Goal: Task Accomplishment & Management: Manage account settings

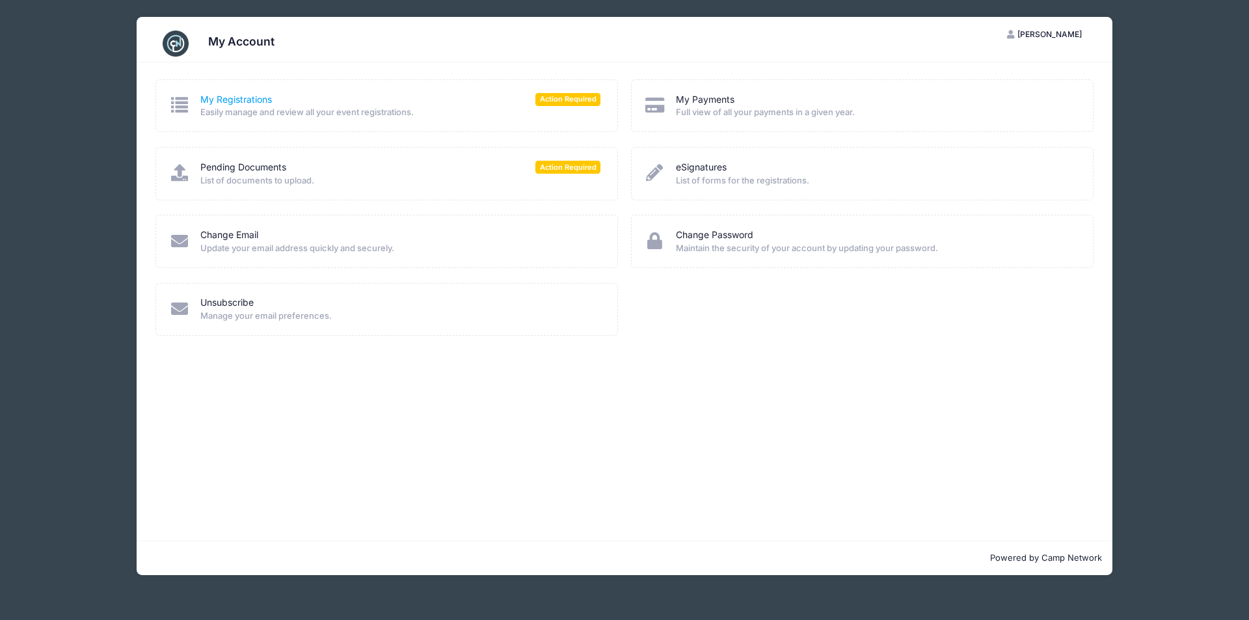
click at [254, 96] on link "My Registrations" at bounding box center [236, 100] width 72 height 14
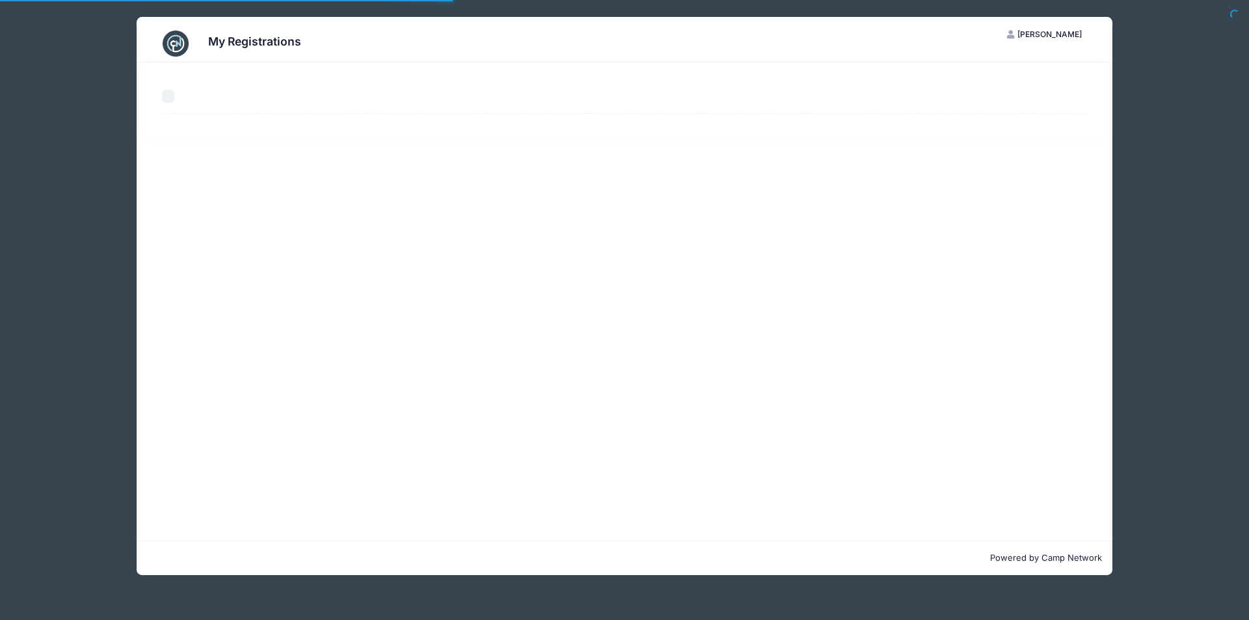
select select "50"
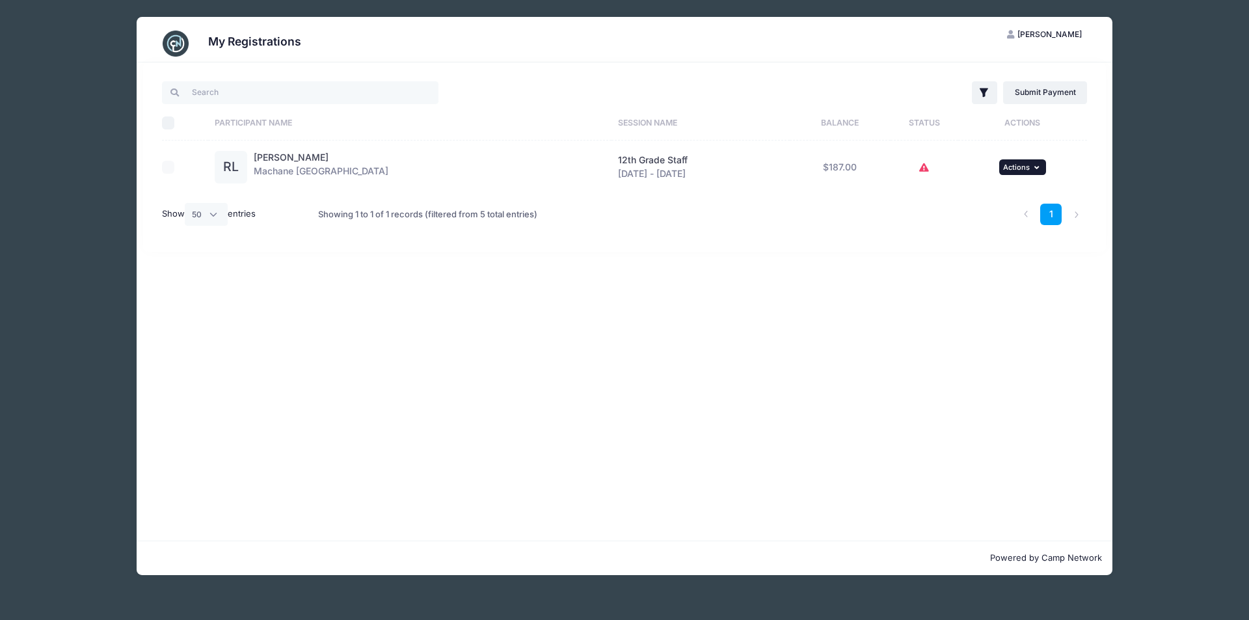
click at [1032, 162] on button "... Actions" at bounding box center [1022, 167] width 47 height 16
click at [986, 195] on link "View Registration" at bounding box center [979, 195] width 118 height 25
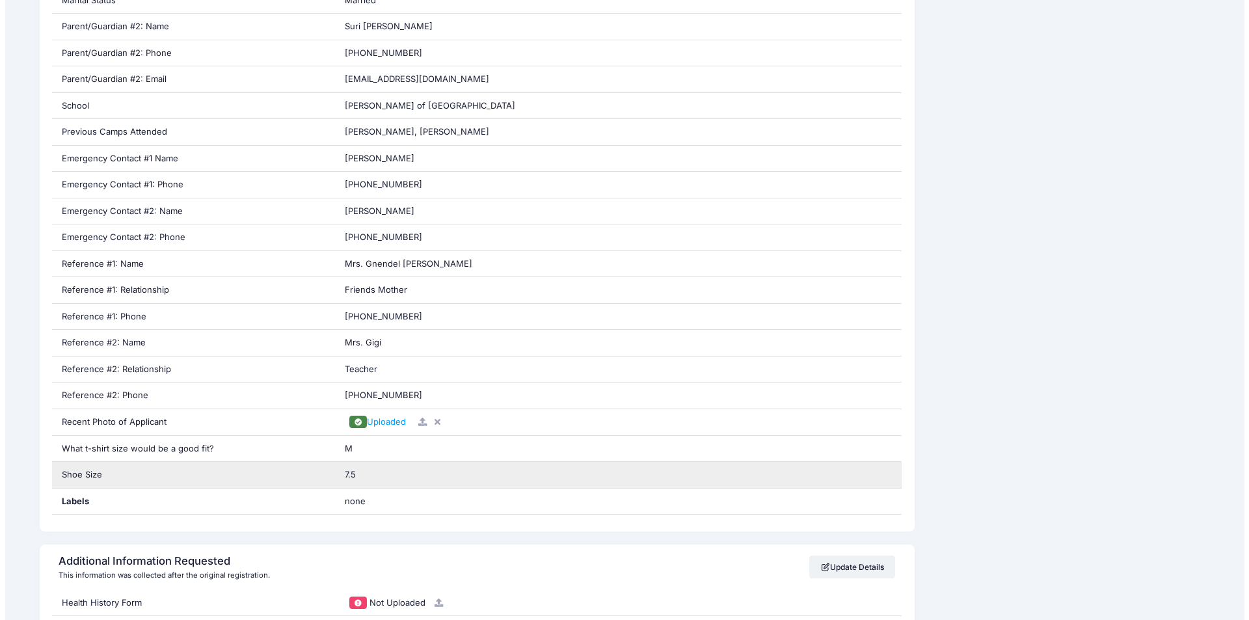
scroll to position [976, 0]
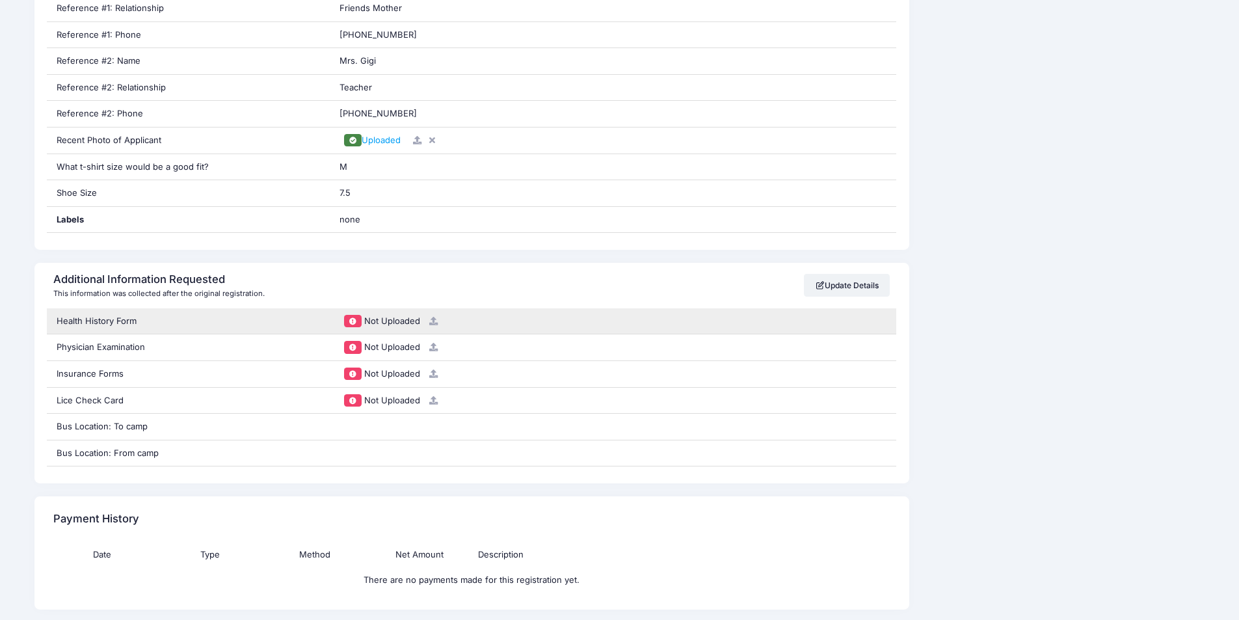
click at [437, 320] on icon at bounding box center [434, 321] width 10 height 8
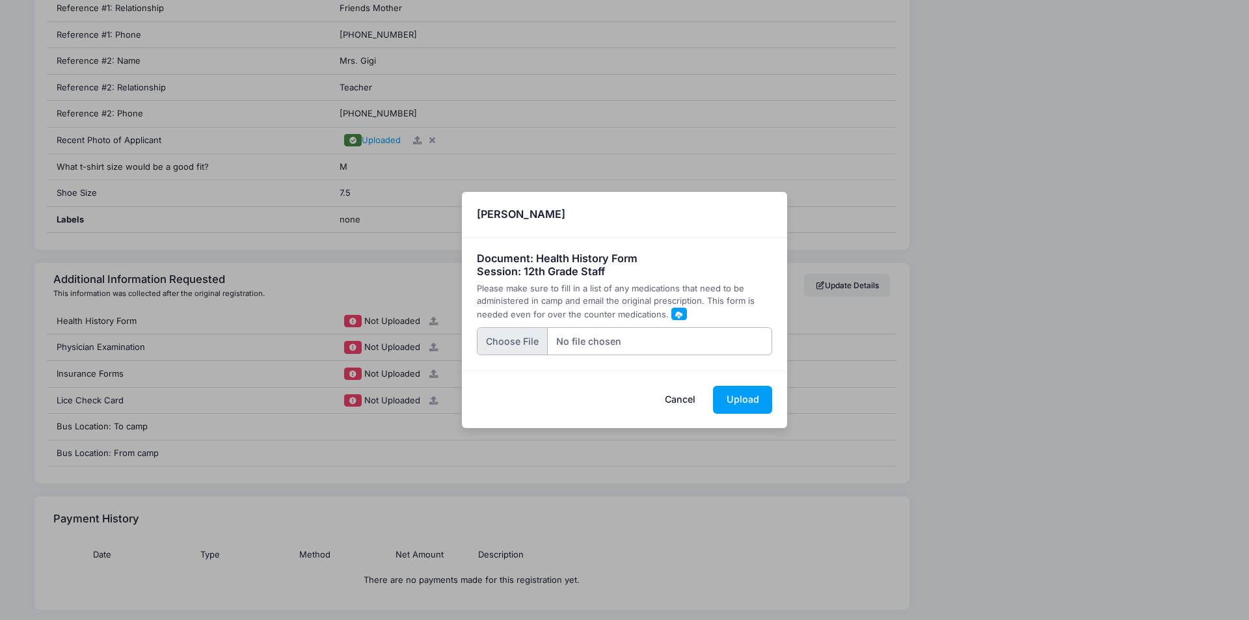
click at [515, 341] on input "file" at bounding box center [625, 341] width 296 height 28
type input "C:\fakepath\1000215390.jpg"
click at [734, 403] on button "Upload" at bounding box center [742, 400] width 59 height 28
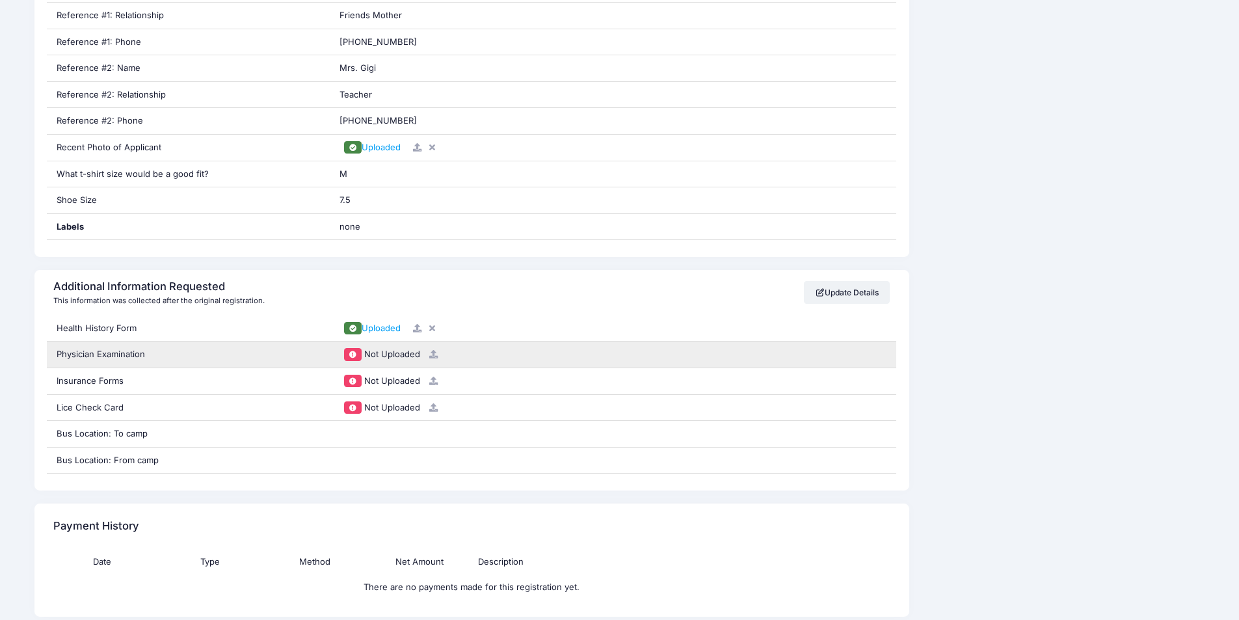
click at [436, 356] on icon at bounding box center [434, 354] width 10 height 8
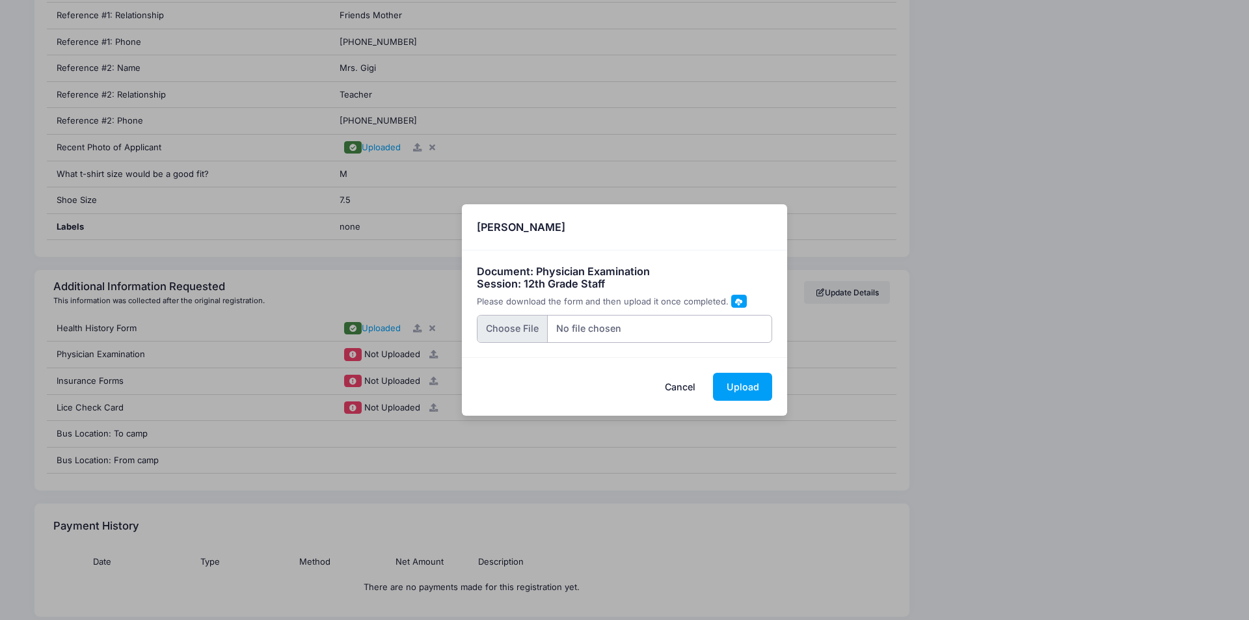
click at [511, 325] on input "file" at bounding box center [625, 329] width 296 height 28
type input "C:\fakepath\1000215391.jpg"
click at [738, 386] on button "Upload" at bounding box center [742, 387] width 59 height 28
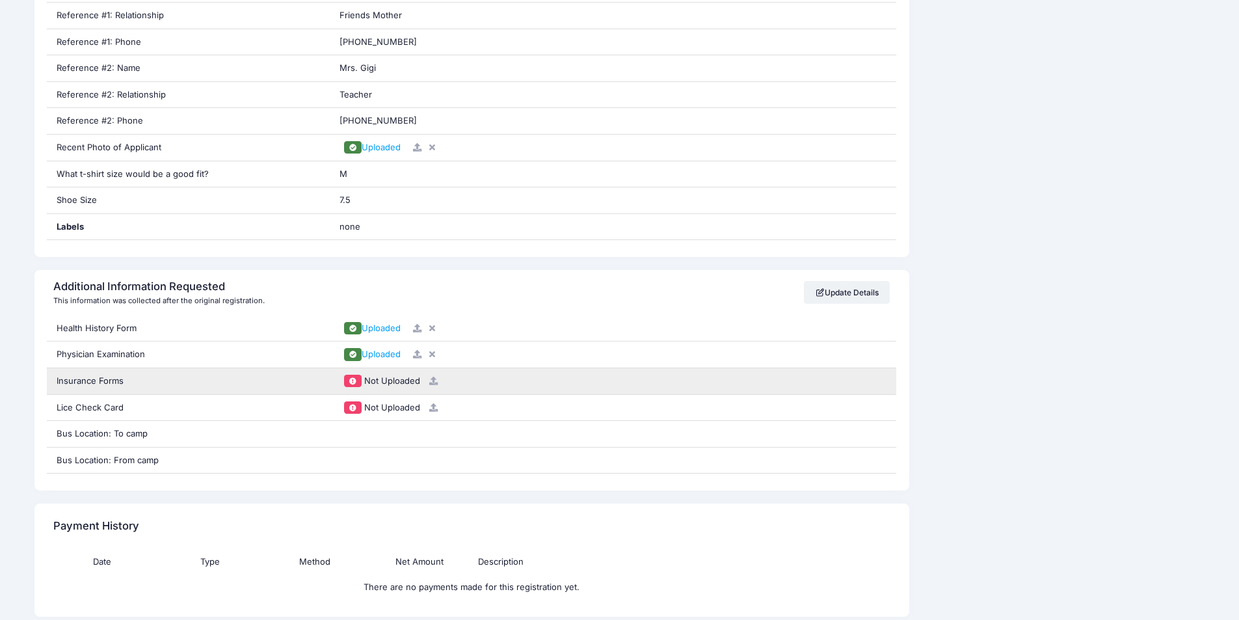
click at [433, 379] on icon at bounding box center [434, 381] width 10 height 8
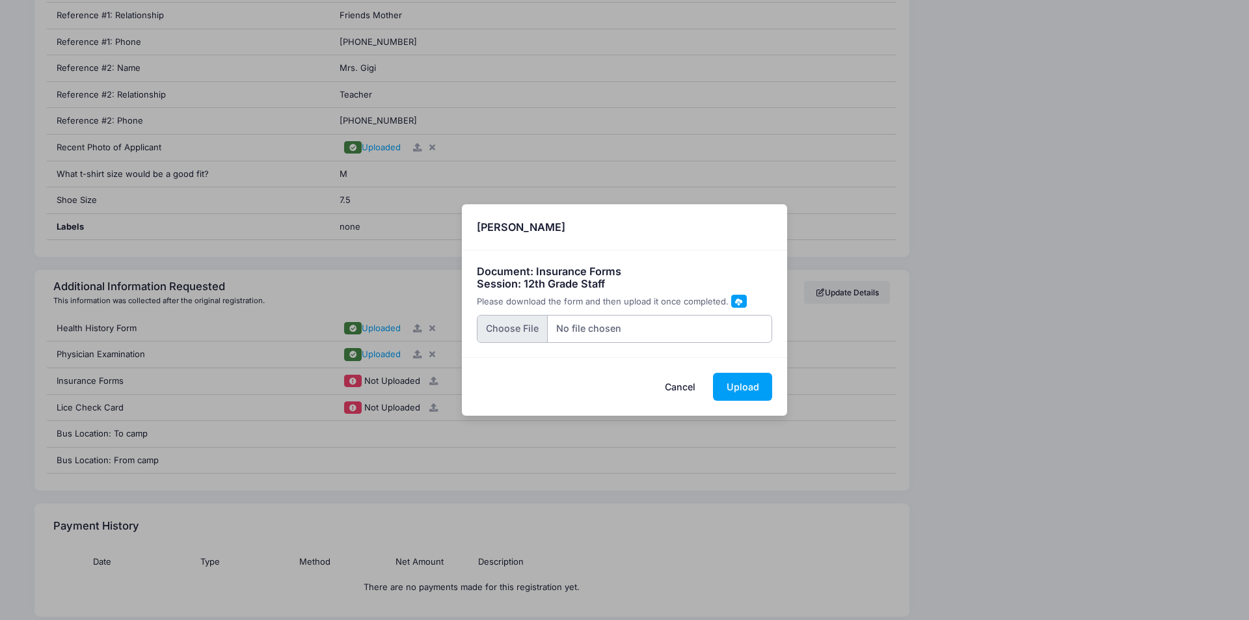
click at [516, 321] on input "file" at bounding box center [625, 329] width 296 height 28
type input "C:\fakepath\1000215396.jpg"
click at [738, 391] on button "Upload" at bounding box center [742, 387] width 59 height 28
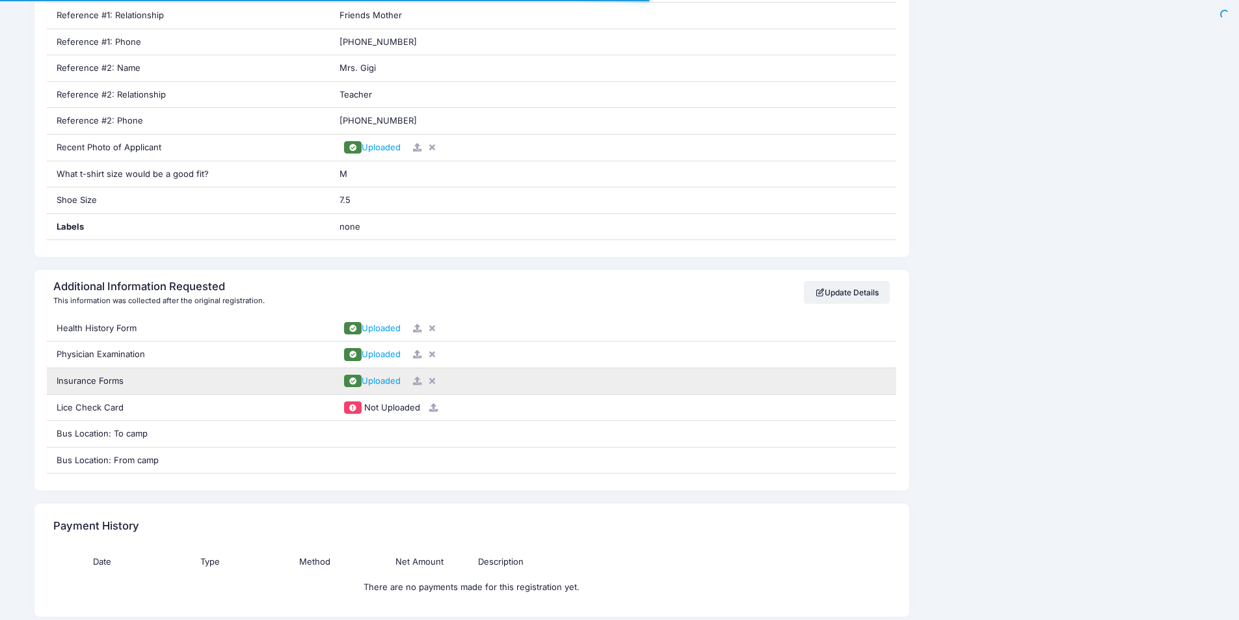
click at [417, 382] on icon at bounding box center [417, 381] width 10 height 8
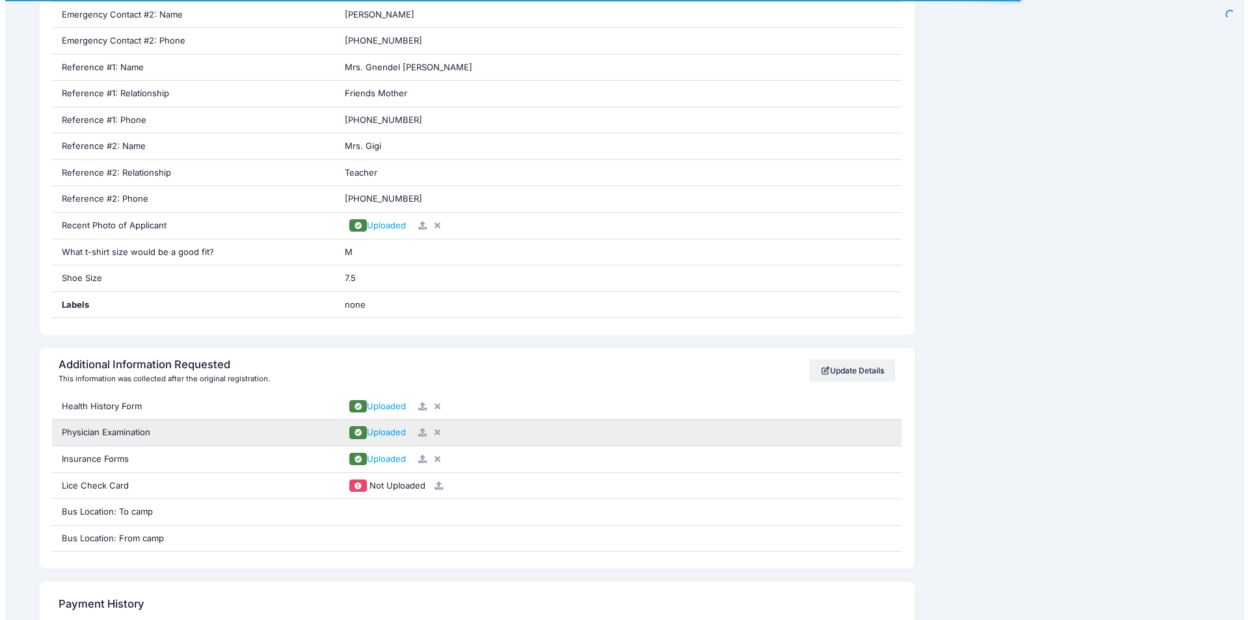
scroll to position [1034, 0]
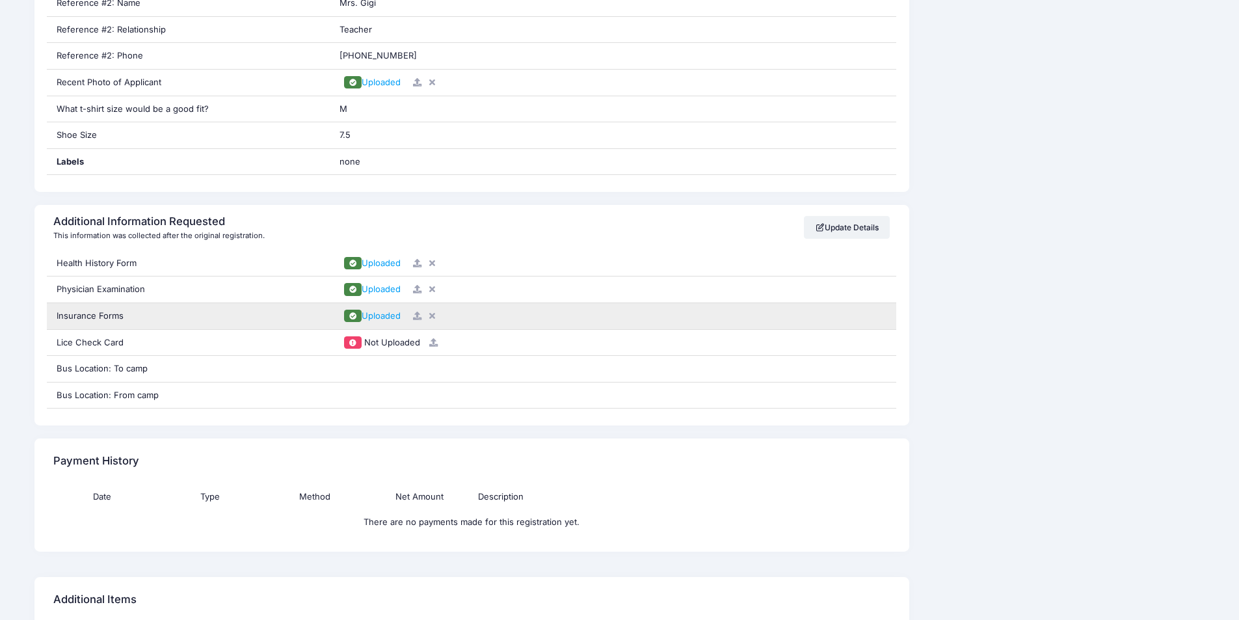
click at [420, 314] on icon at bounding box center [417, 316] width 10 height 8
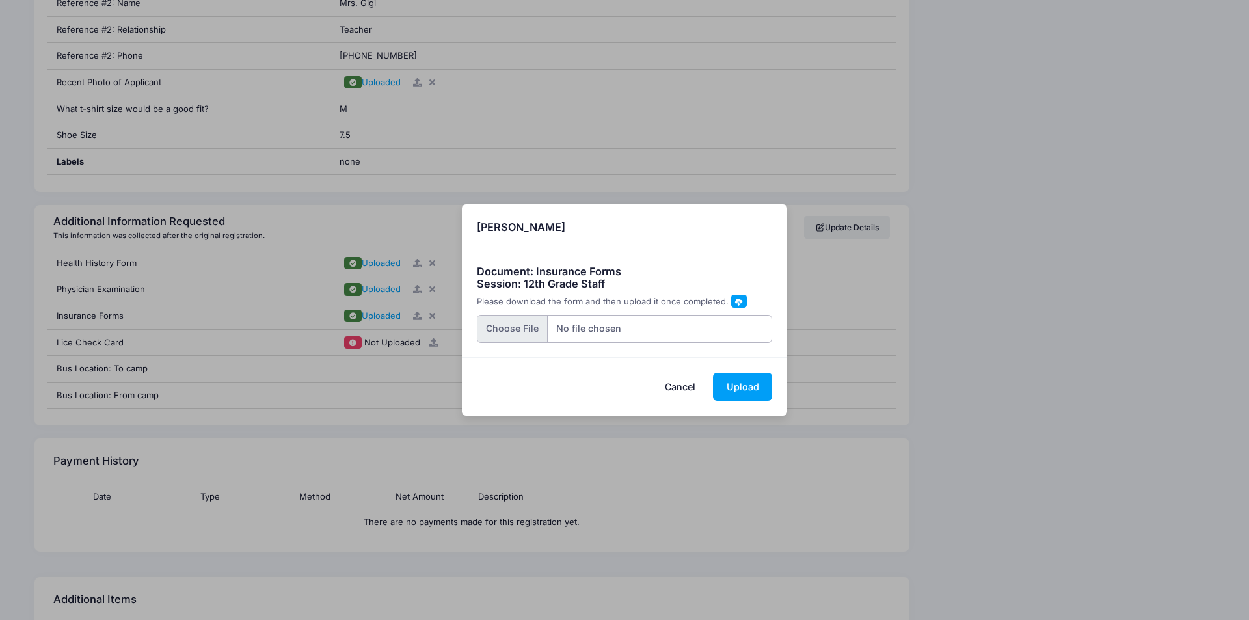
click at [518, 330] on input "file" at bounding box center [625, 329] width 296 height 28
type input "C:\fakepath\1000215397.jpg"
click at [741, 383] on button "Upload" at bounding box center [742, 387] width 59 height 28
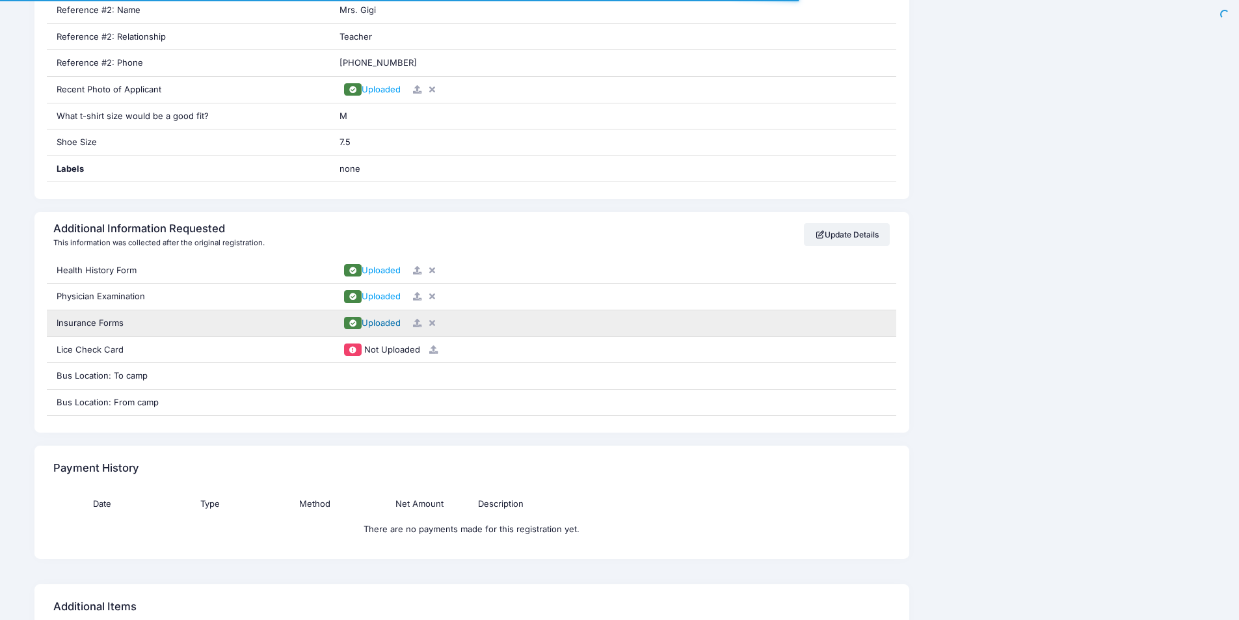
click at [375, 325] on div "Uploaded" at bounding box center [613, 323] width 567 height 26
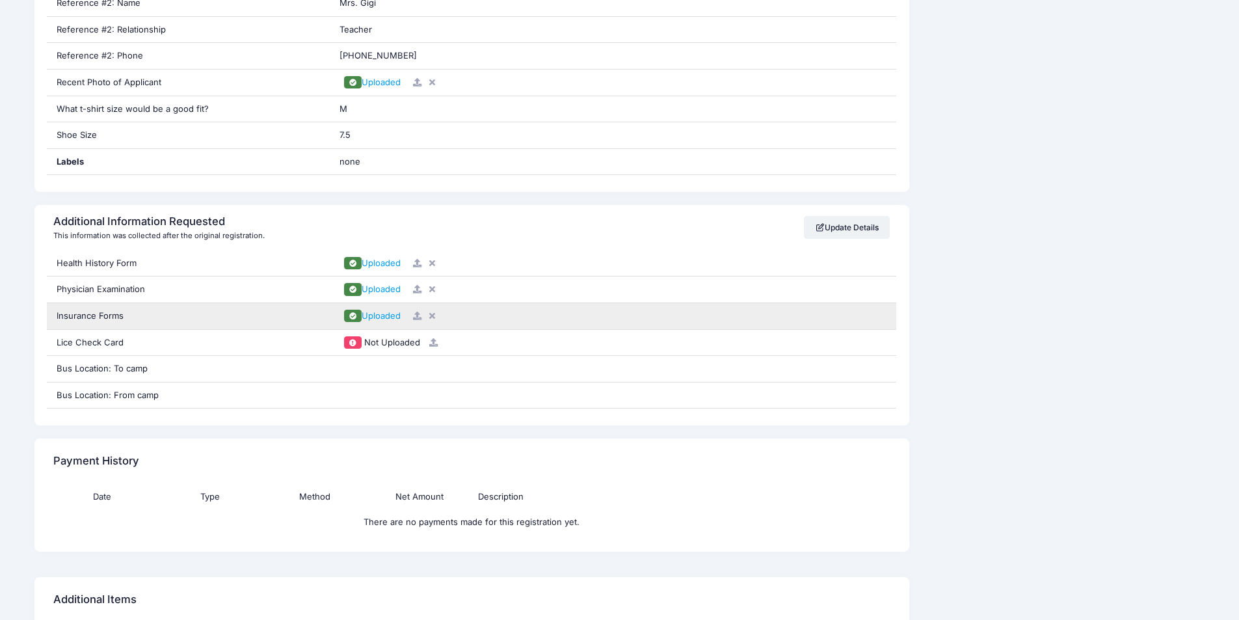
click at [431, 317] on icon at bounding box center [432, 316] width 10 height 8
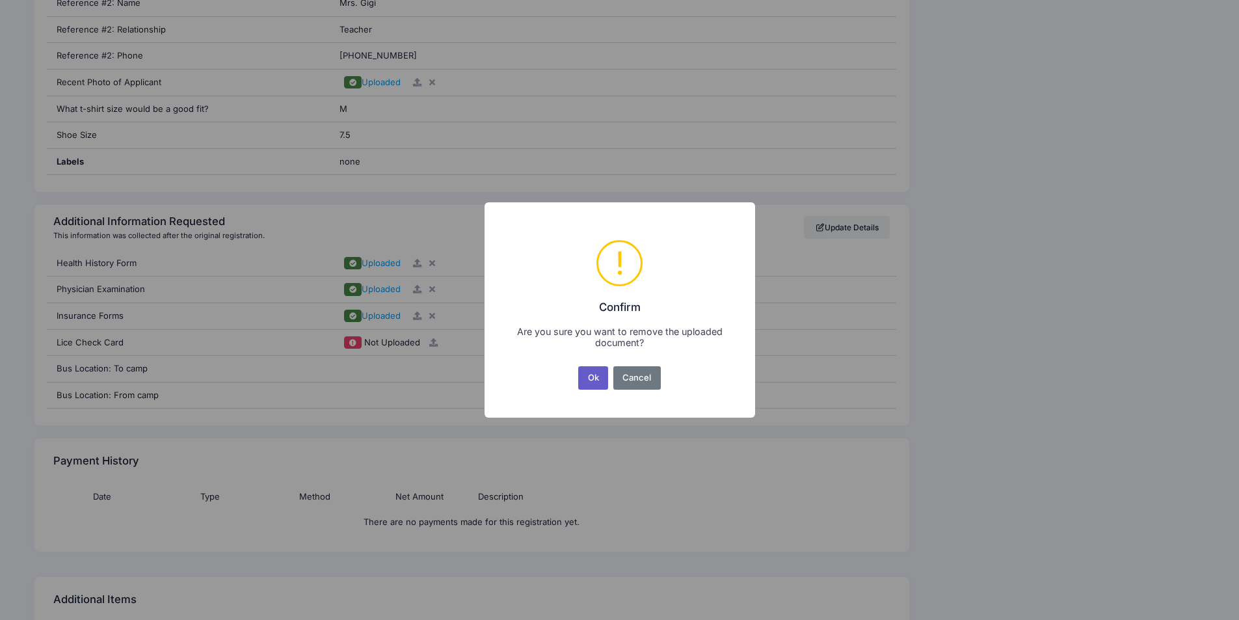
click at [601, 378] on button "Ok" at bounding box center [593, 377] width 30 height 23
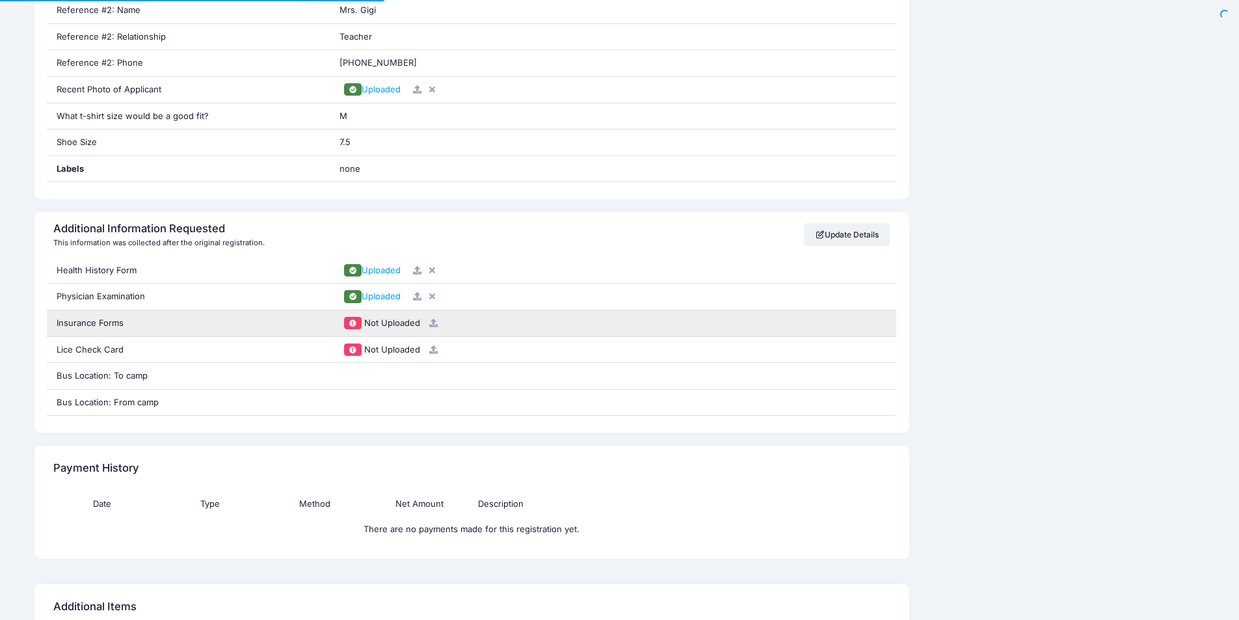
click at [431, 323] on icon at bounding box center [434, 323] width 10 height 8
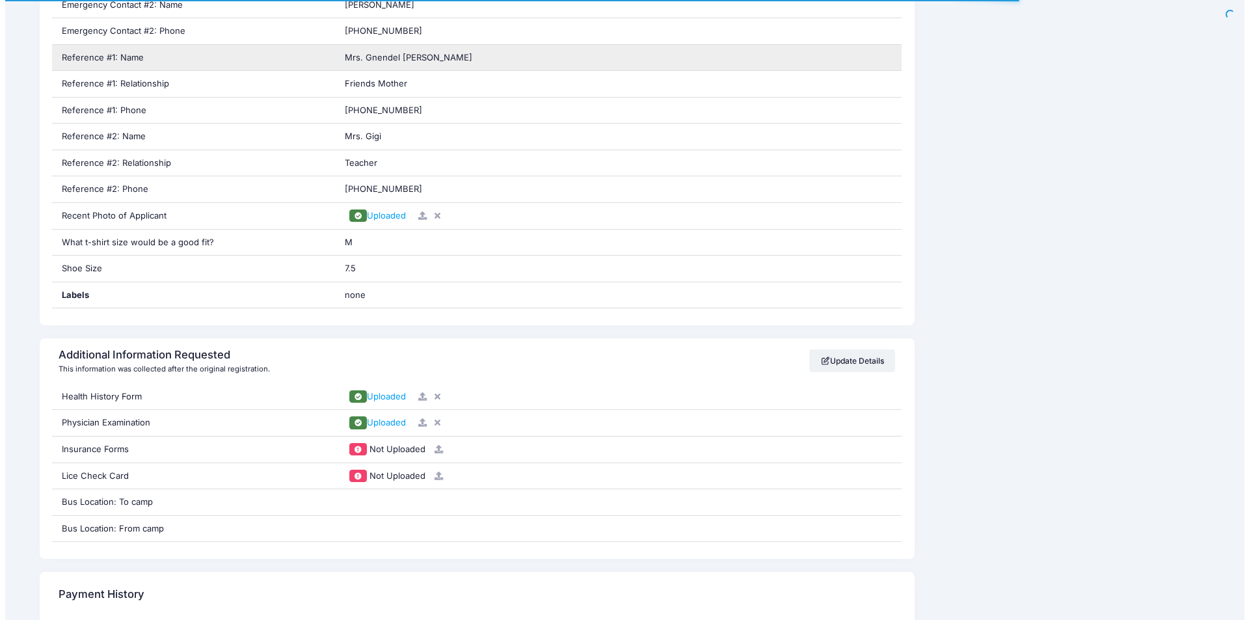
scroll to position [904, 0]
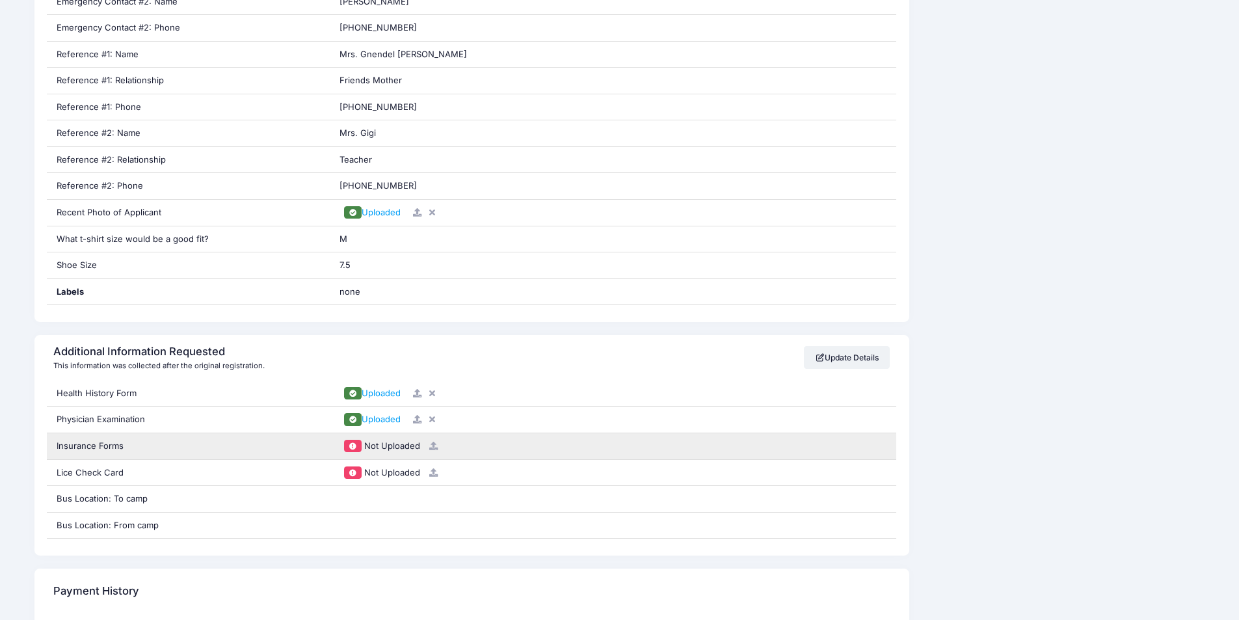
click at [432, 444] on icon at bounding box center [434, 446] width 10 height 8
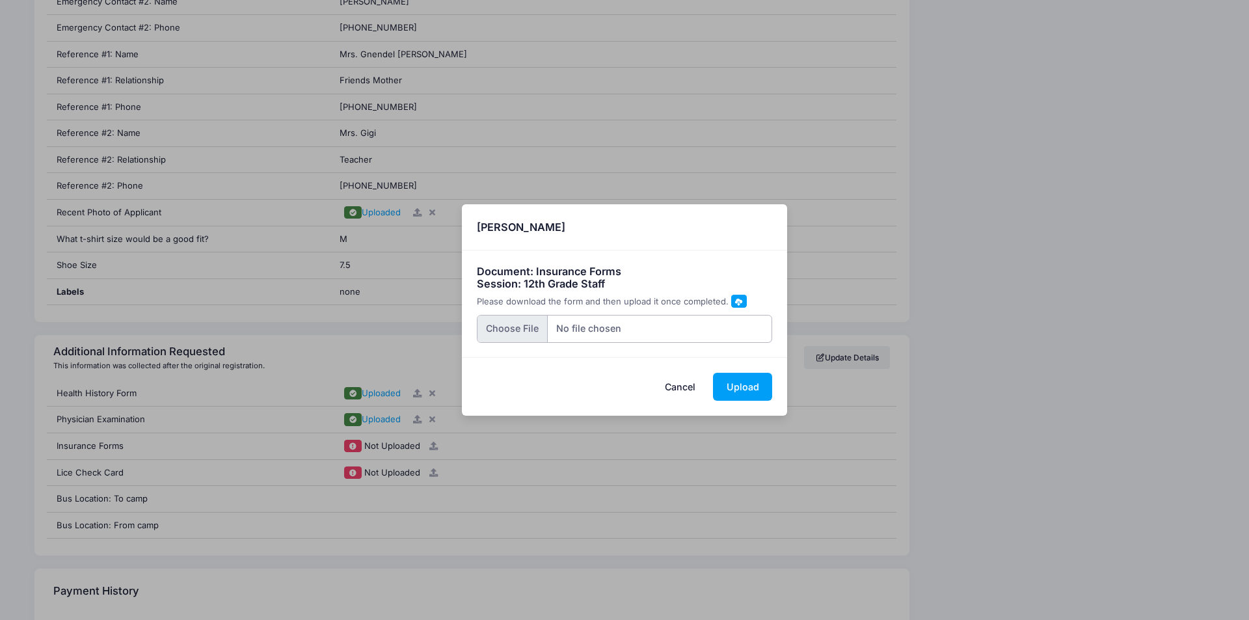
click at [522, 334] on input "file" at bounding box center [625, 329] width 296 height 28
type input "C:\fakepath\1000215396.jpg"
click at [733, 381] on button "Upload" at bounding box center [742, 387] width 59 height 28
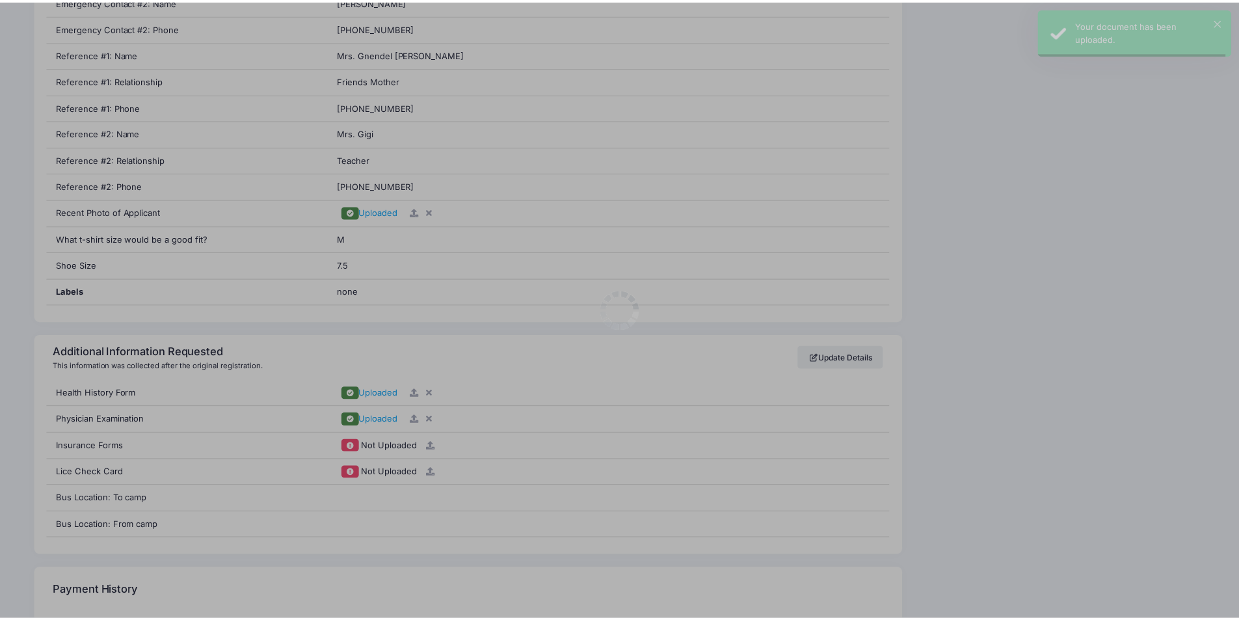
scroll to position [0, 0]
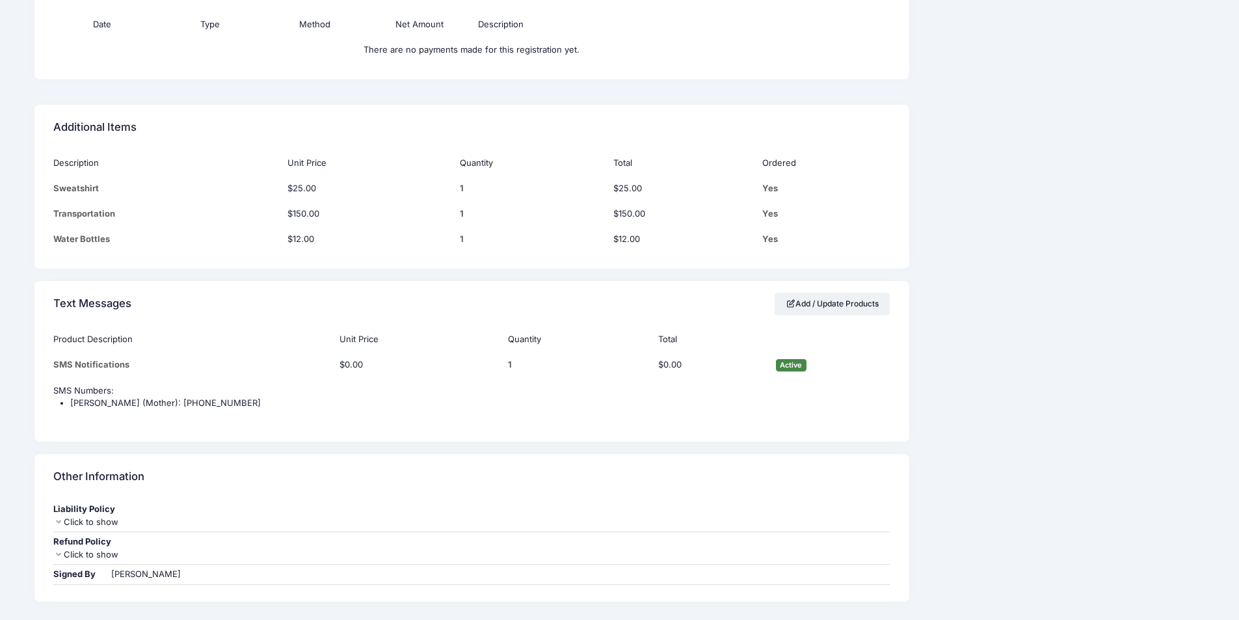
scroll to position [1566, 0]
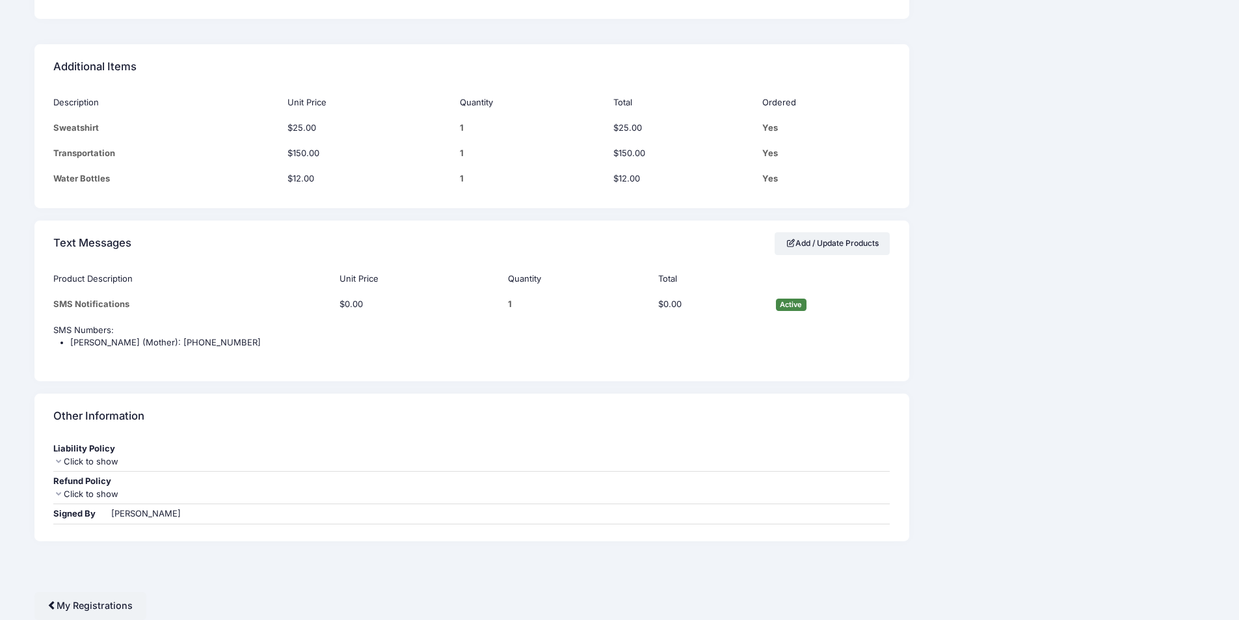
click at [59, 493] on icon at bounding box center [58, 494] width 10 height 8
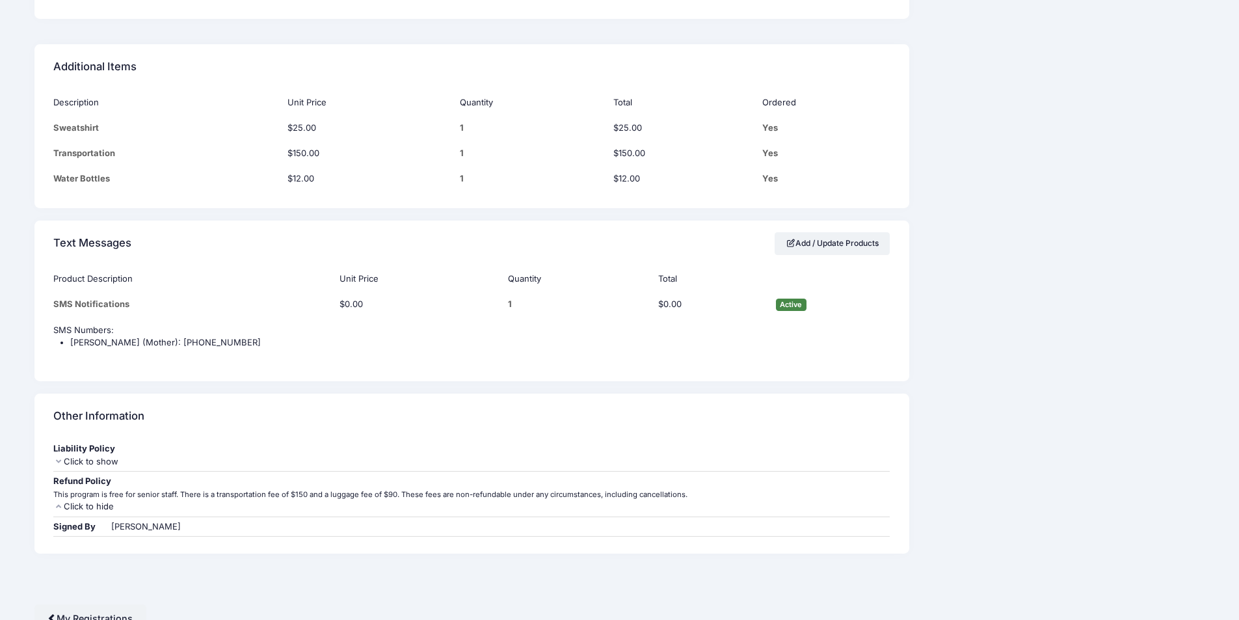
scroll to position [1579, 0]
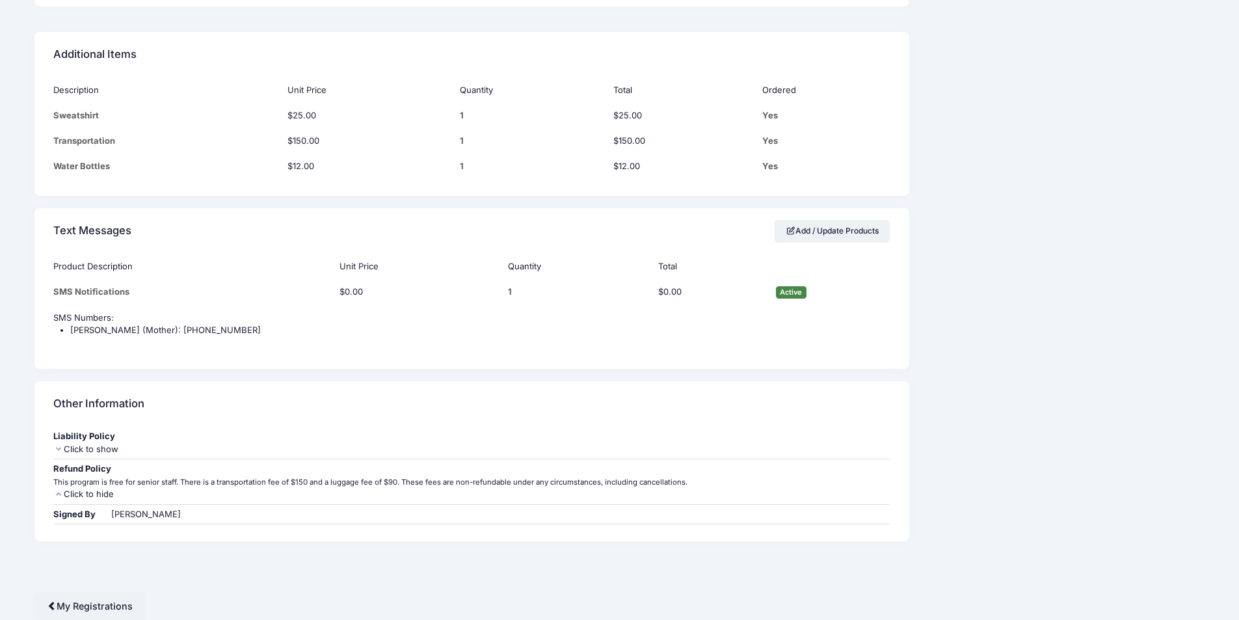
click at [60, 449] on icon at bounding box center [58, 449] width 10 height 8
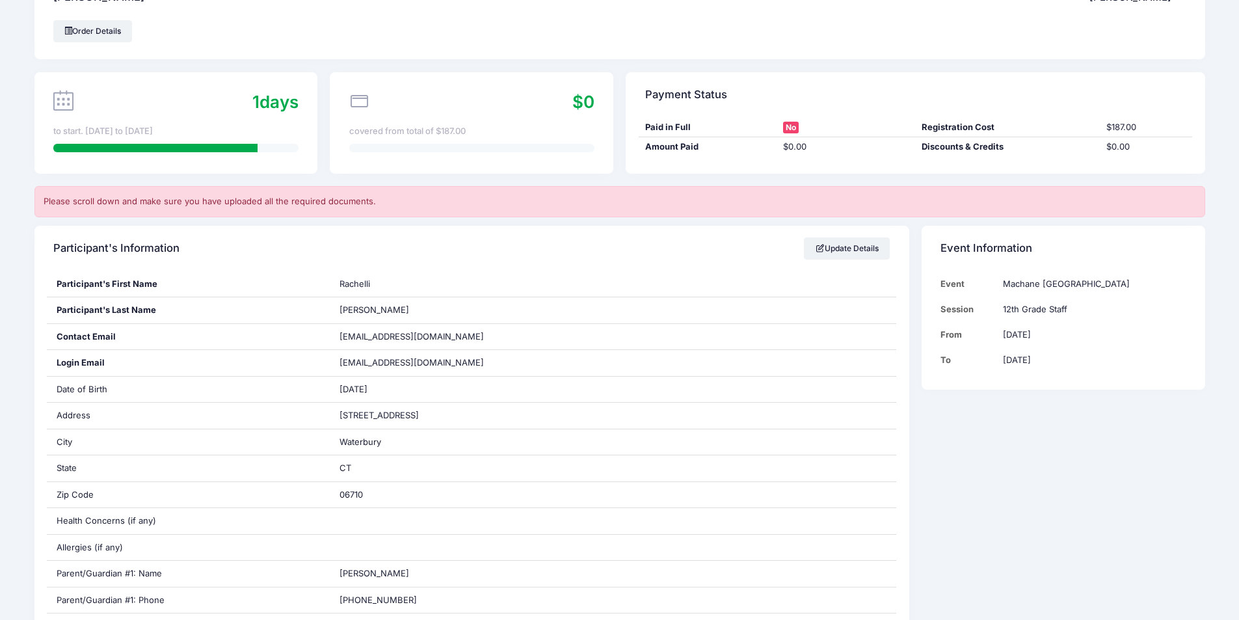
scroll to position [0, 0]
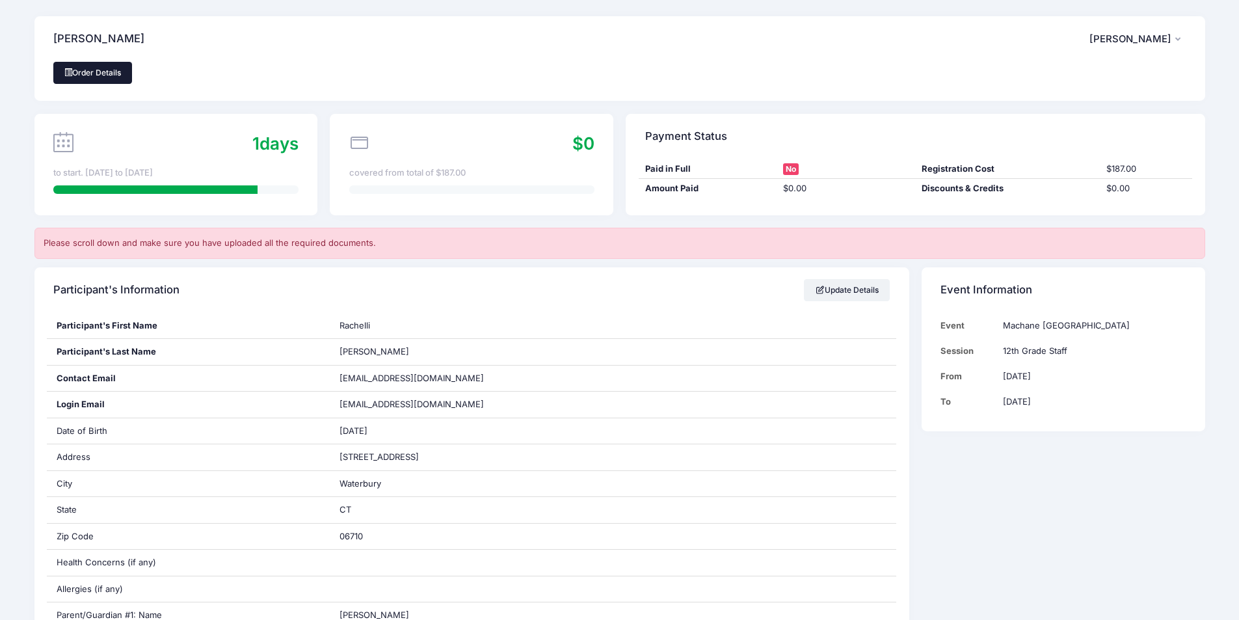
click at [109, 69] on link "Order Details" at bounding box center [92, 73] width 79 height 22
click at [1184, 44] on button "RL Rachelli Lebovics" at bounding box center [1138, 39] width 97 height 30
click at [1051, 77] on link "My Account" at bounding box center [1105, 74] width 150 height 25
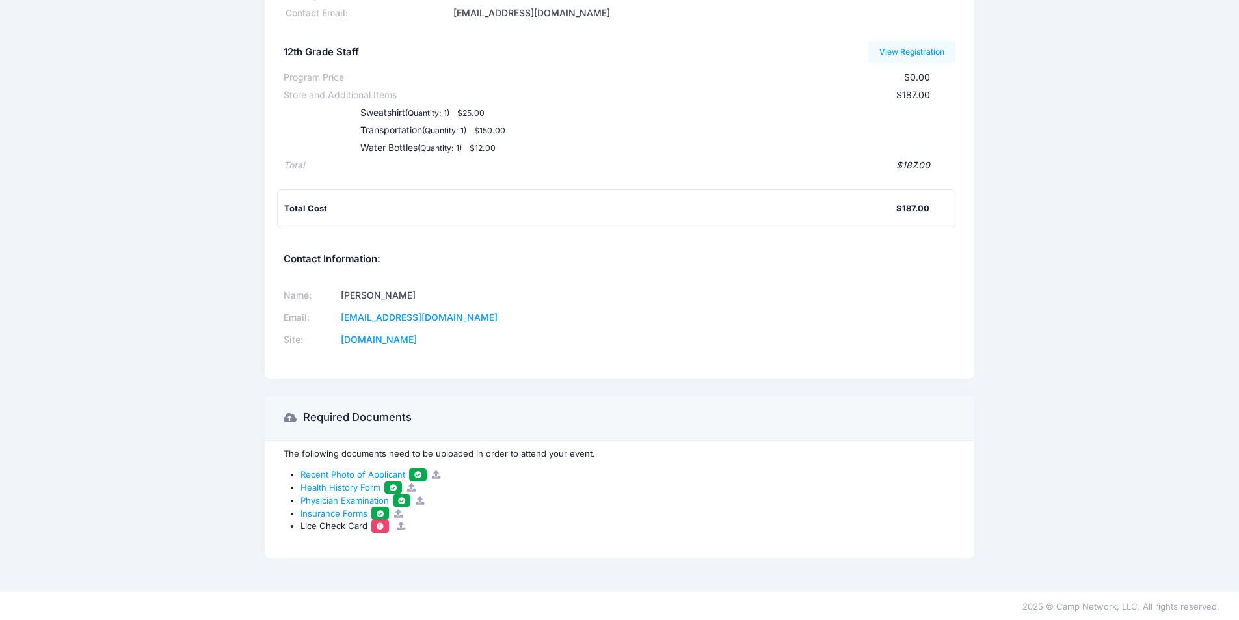
scroll to position [127, 0]
click at [379, 522] on span at bounding box center [380, 524] width 9 height 7
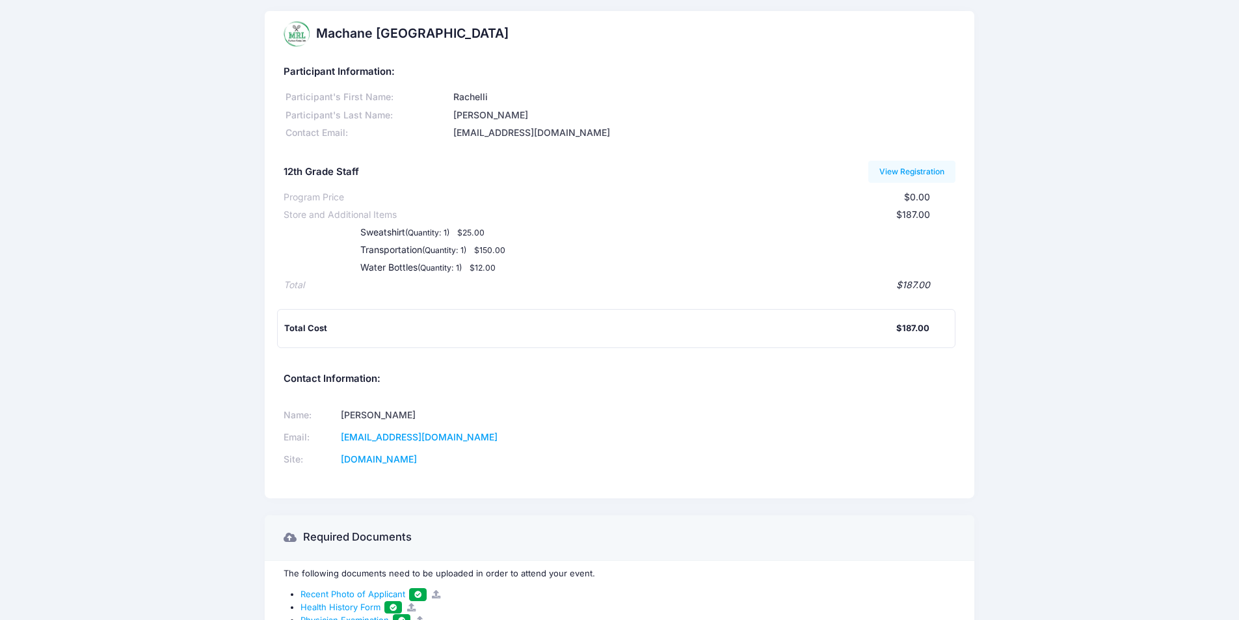
scroll to position [0, 0]
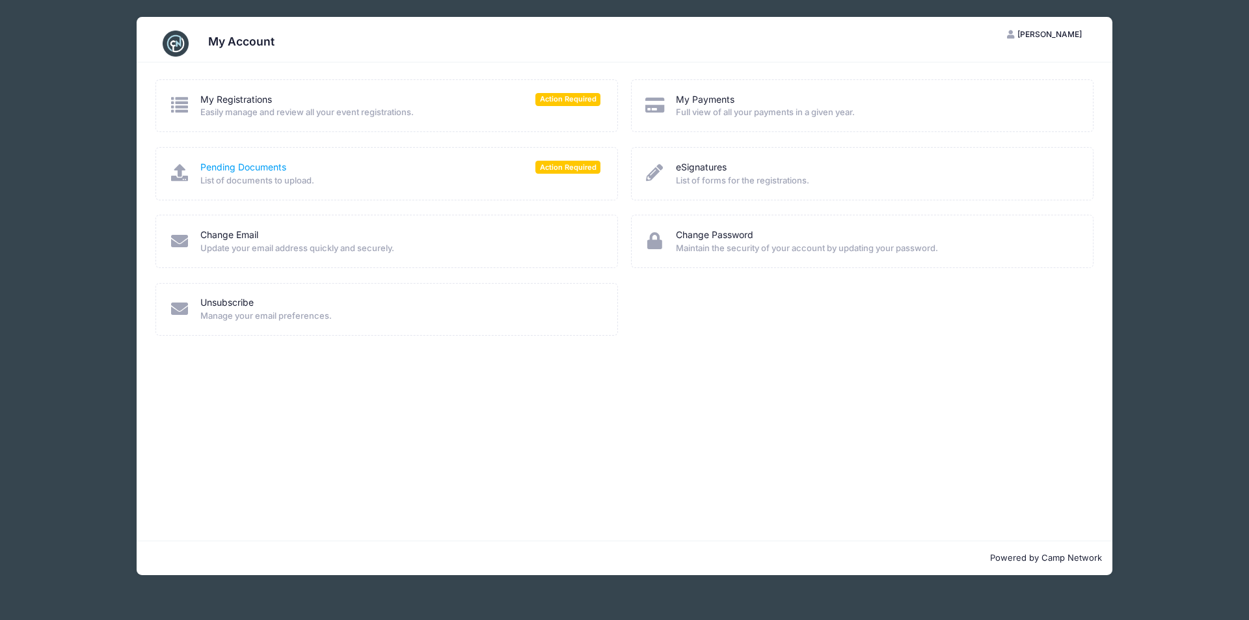
click at [225, 163] on link "Pending Documents" at bounding box center [243, 168] width 86 height 14
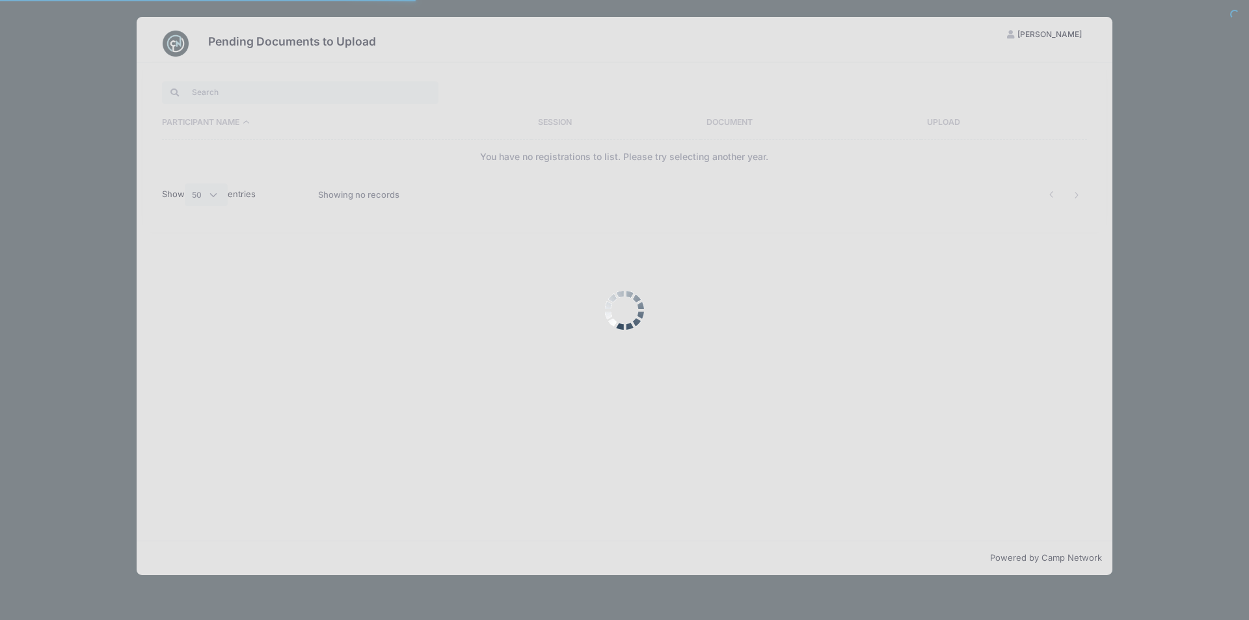
select select "50"
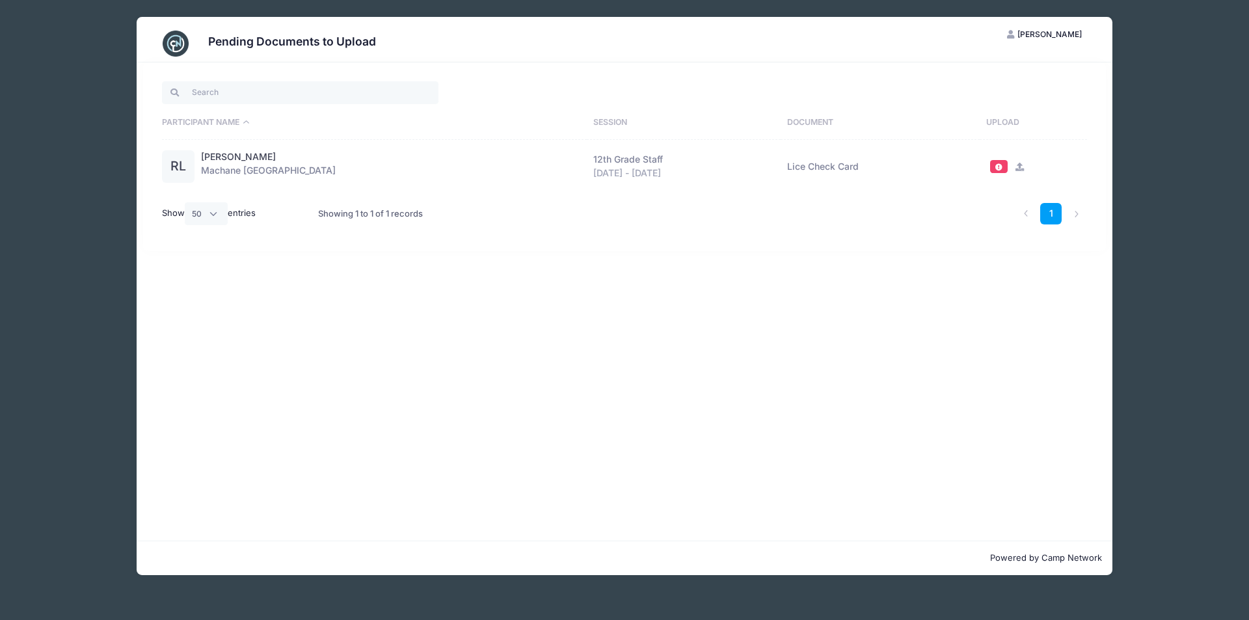
click at [172, 40] on img at bounding box center [176, 44] width 26 height 26
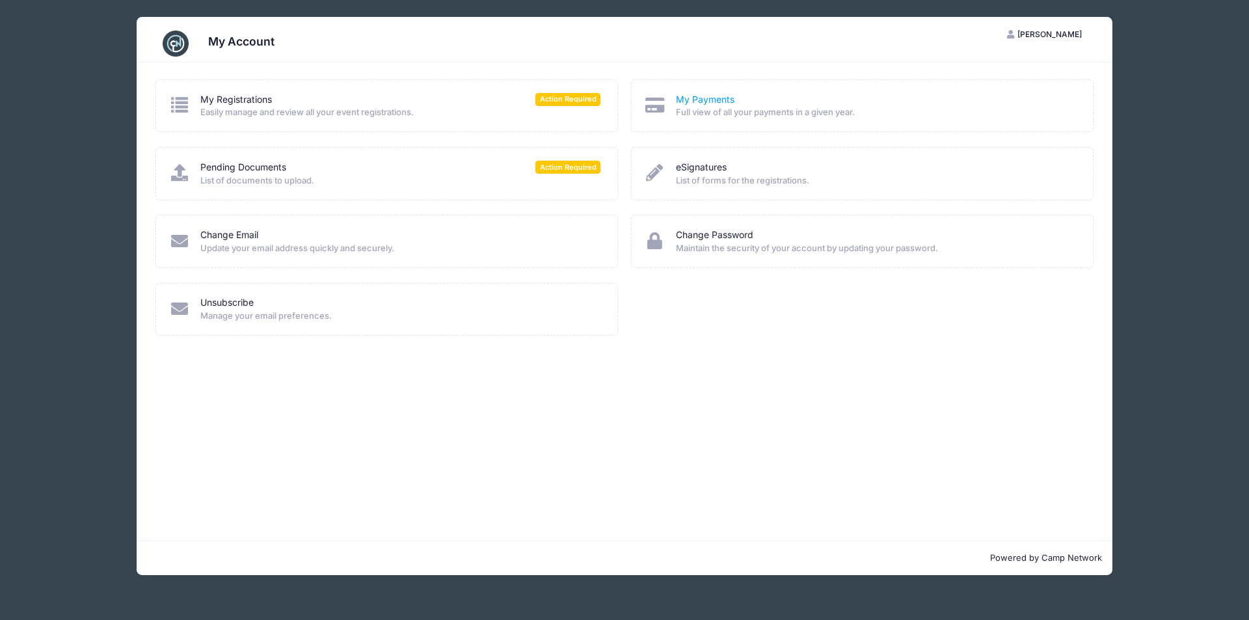
click at [707, 98] on link "My Payments" at bounding box center [705, 100] width 59 height 14
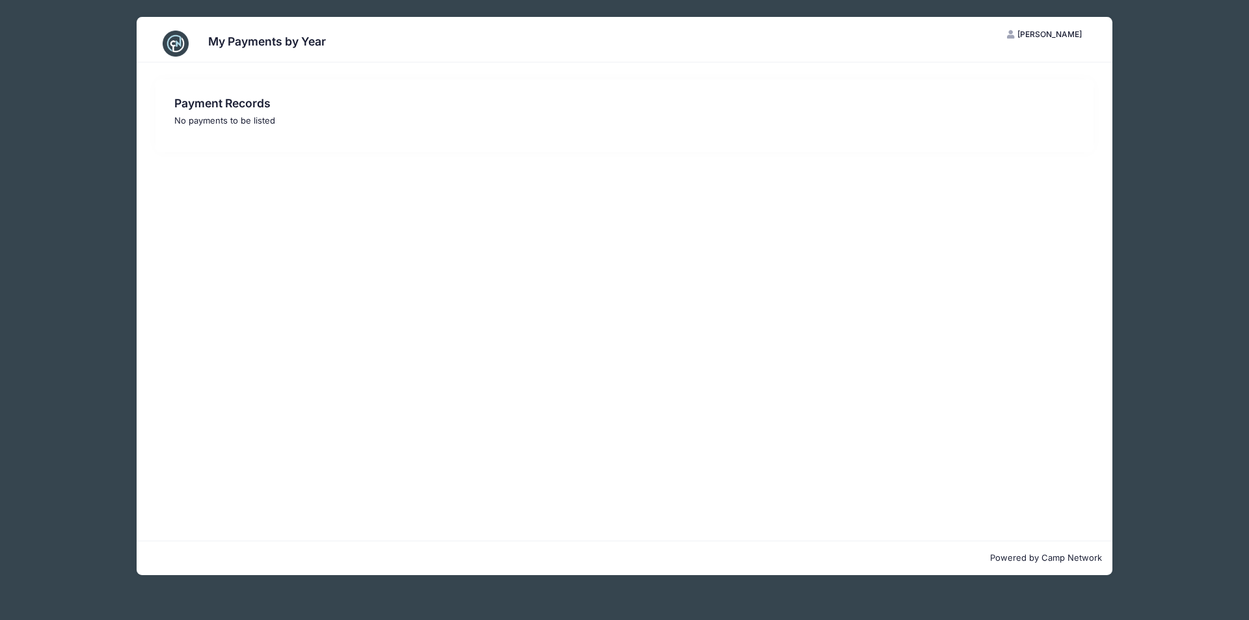
click at [178, 41] on img at bounding box center [176, 44] width 26 height 26
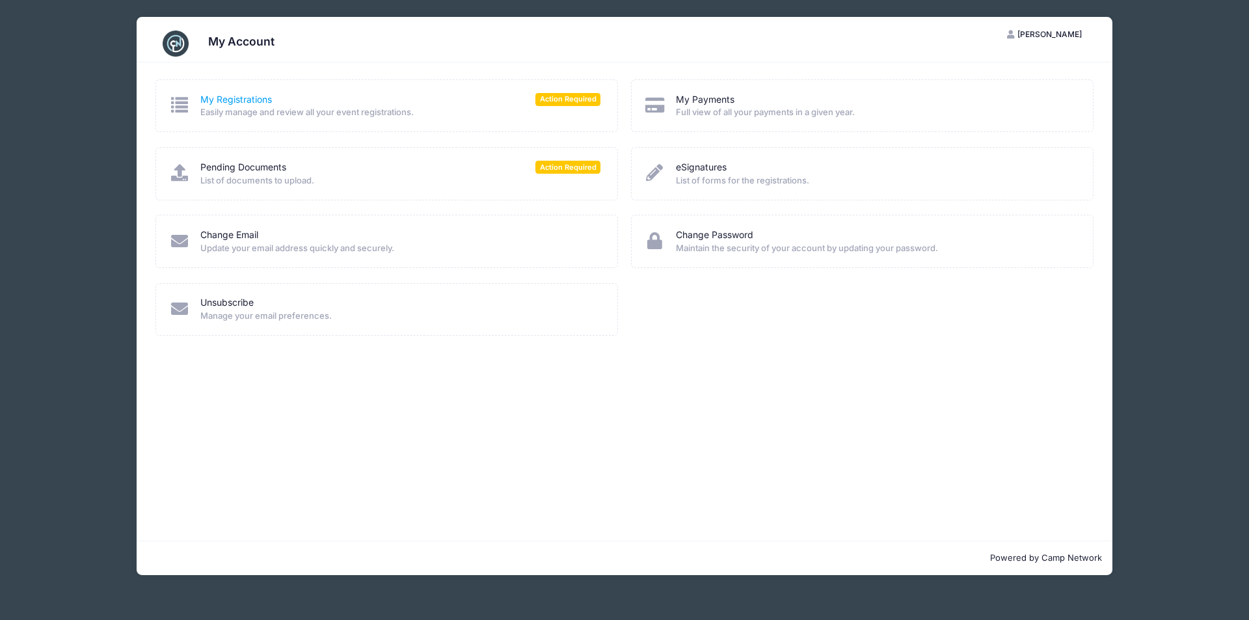
click at [242, 100] on link "My Registrations" at bounding box center [236, 100] width 72 height 14
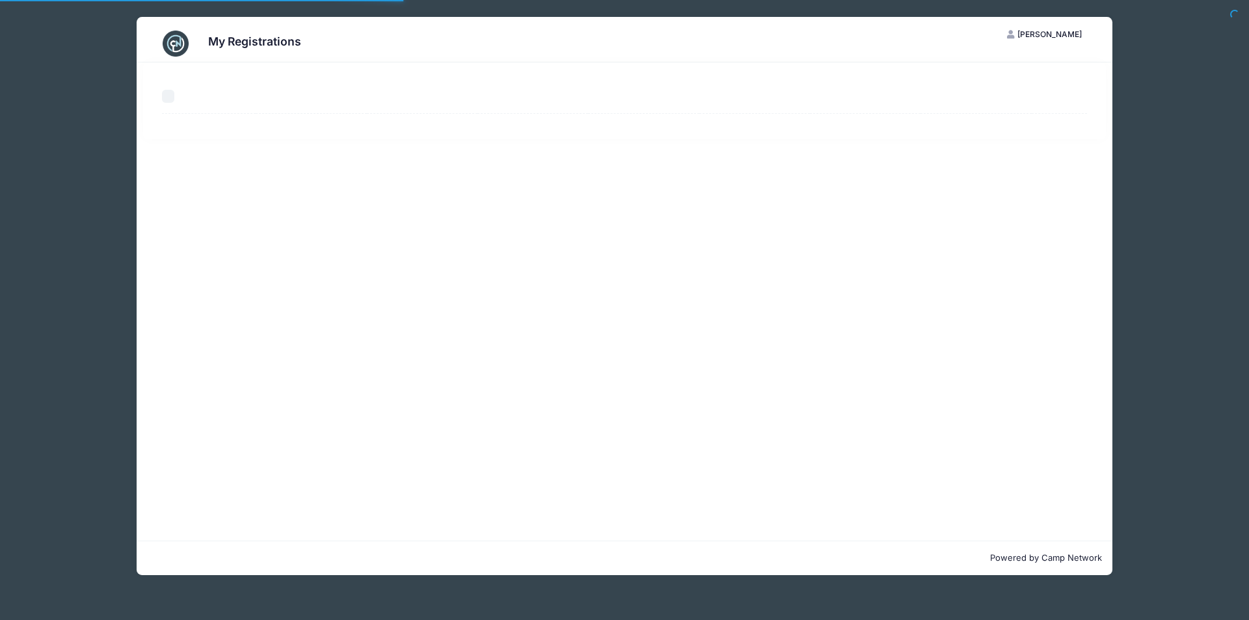
select select "50"
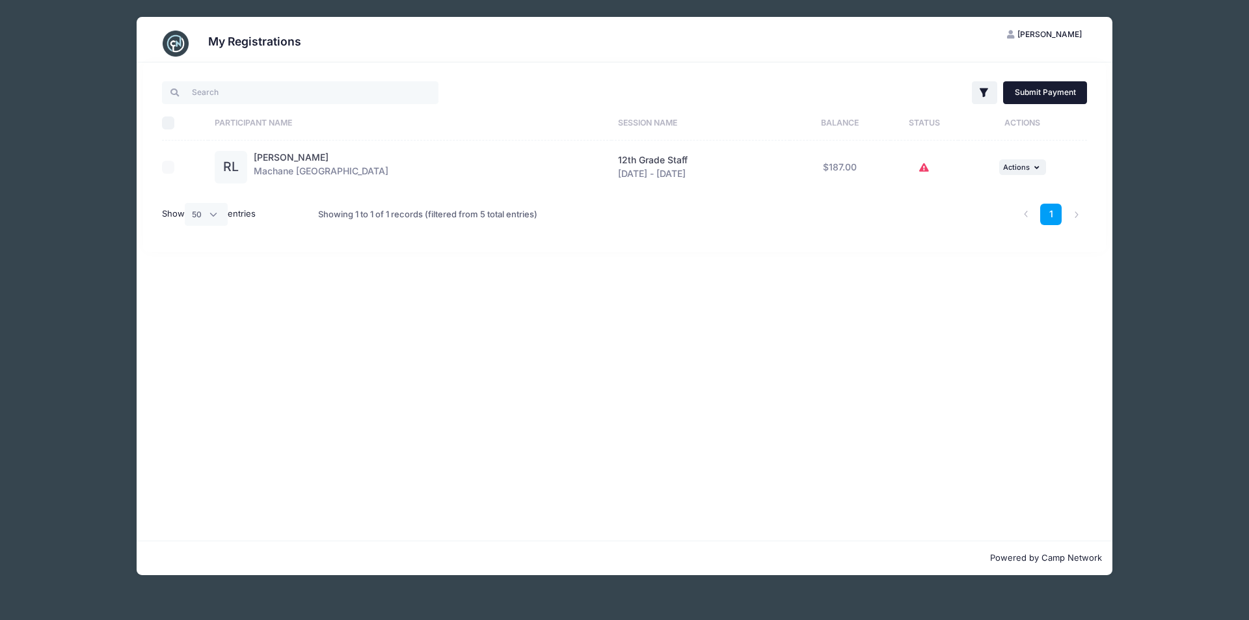
click at [1039, 92] on link "Submit Payment" at bounding box center [1045, 92] width 84 height 22
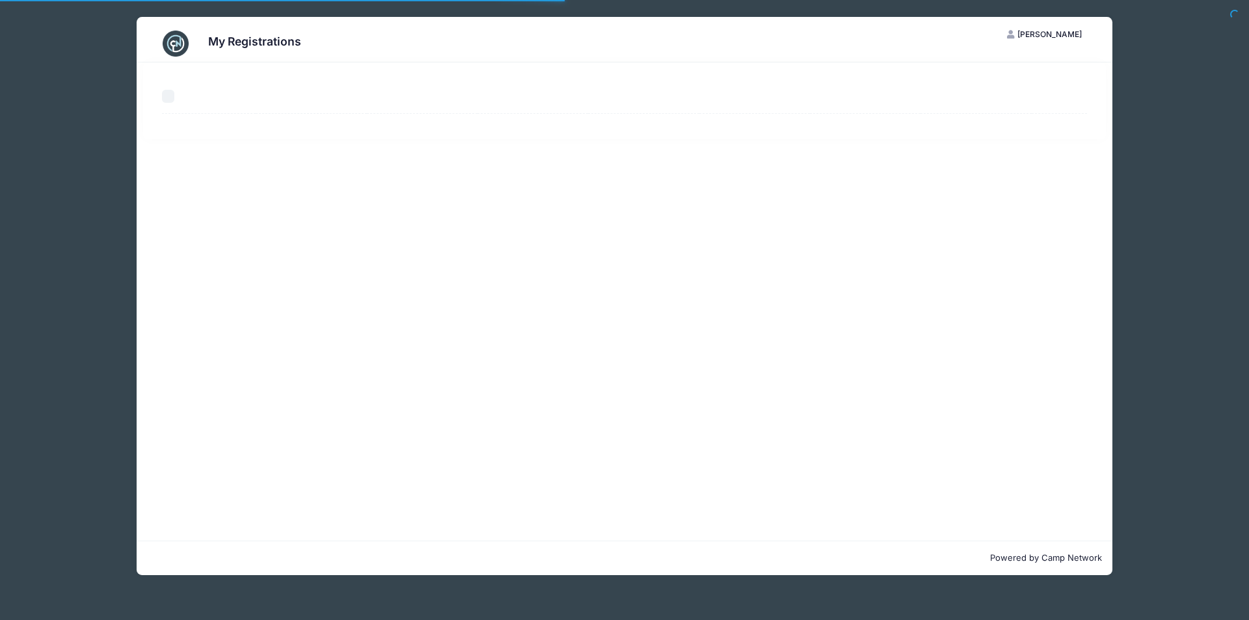
select select "50"
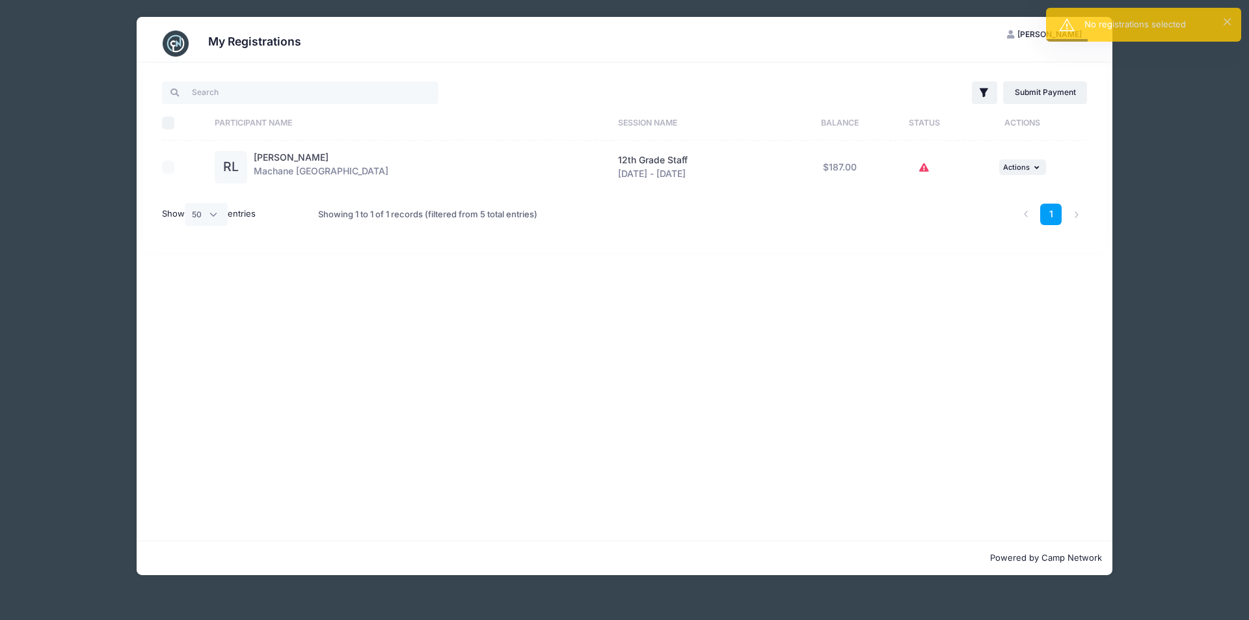
click at [167, 168] on div at bounding box center [182, 167] width 40 height 13
click at [230, 170] on div "RL" at bounding box center [231, 167] width 33 height 33
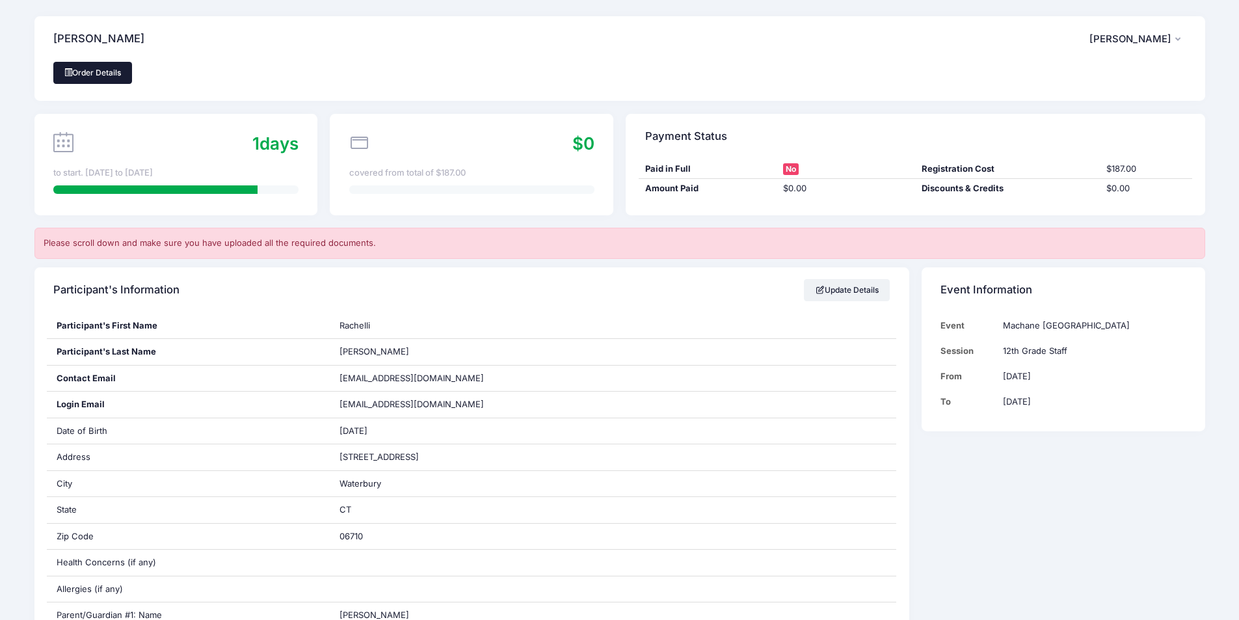
click at [103, 69] on link "Order Details" at bounding box center [92, 73] width 79 height 22
click at [1112, 39] on span "Rachelli Lebovics" at bounding box center [1131, 39] width 82 height 12
click at [1080, 75] on link "My Account" at bounding box center [1105, 74] width 150 height 25
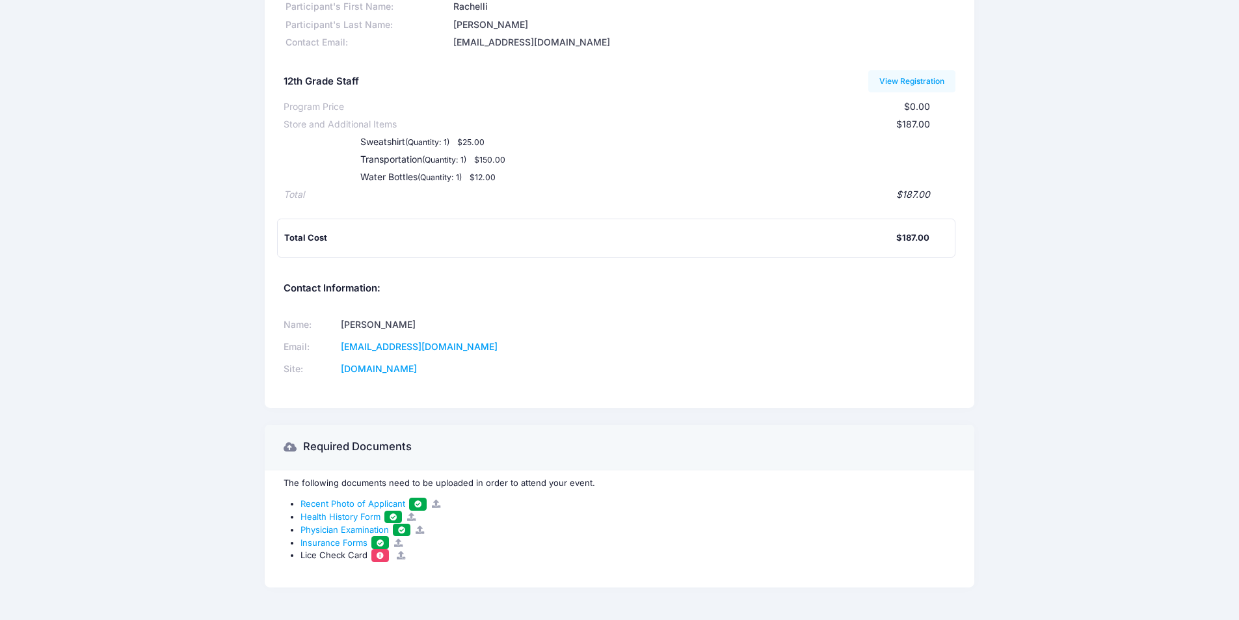
scroll to position [127, 0]
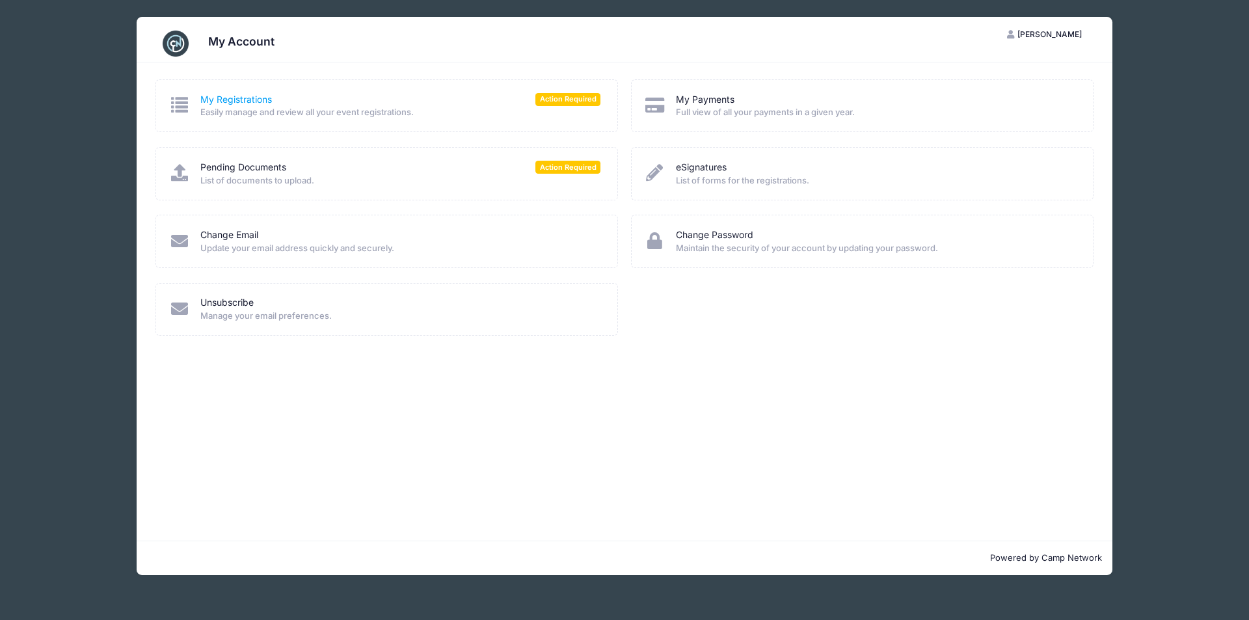
click at [226, 100] on link "My Registrations" at bounding box center [236, 100] width 72 height 14
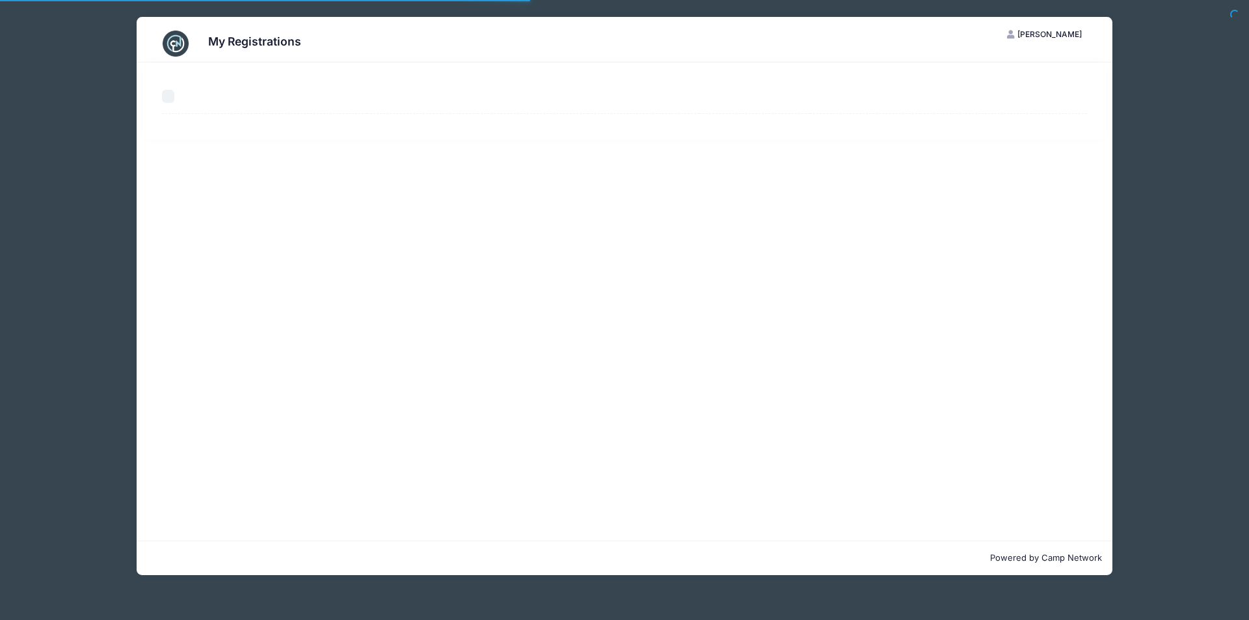
select select "50"
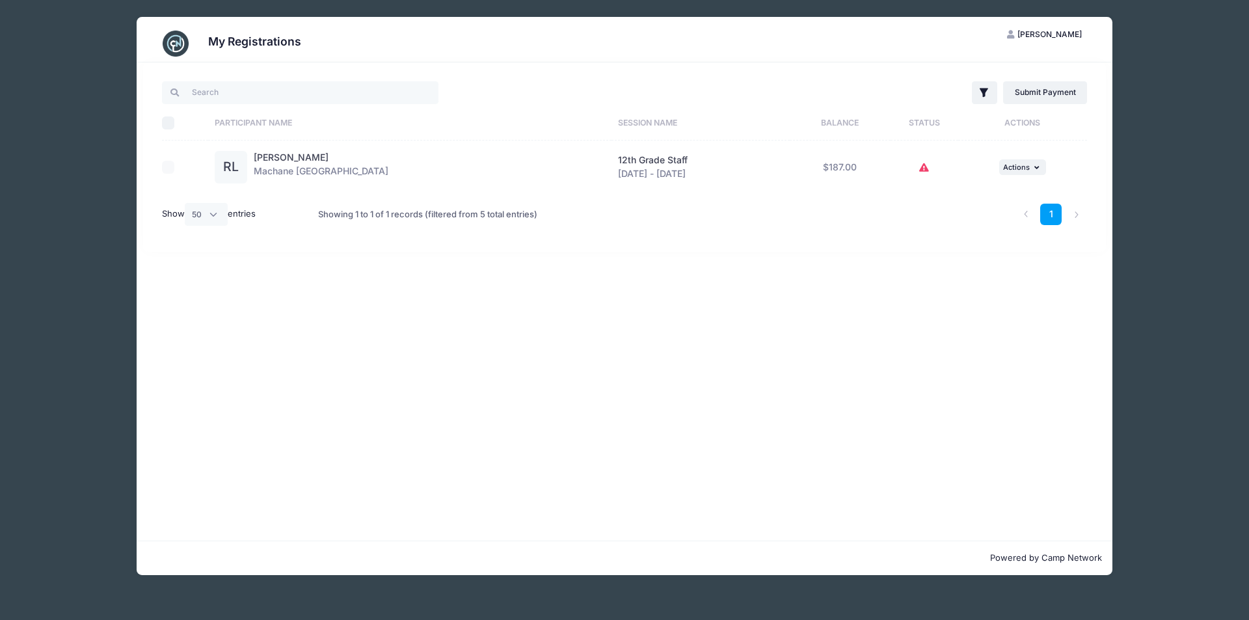
click at [169, 170] on div at bounding box center [182, 167] width 40 height 13
click at [172, 171] on div at bounding box center [182, 167] width 40 height 13
click at [172, 170] on div at bounding box center [182, 167] width 40 height 13
click at [167, 122] on input "Select All" at bounding box center [168, 122] width 13 height 13
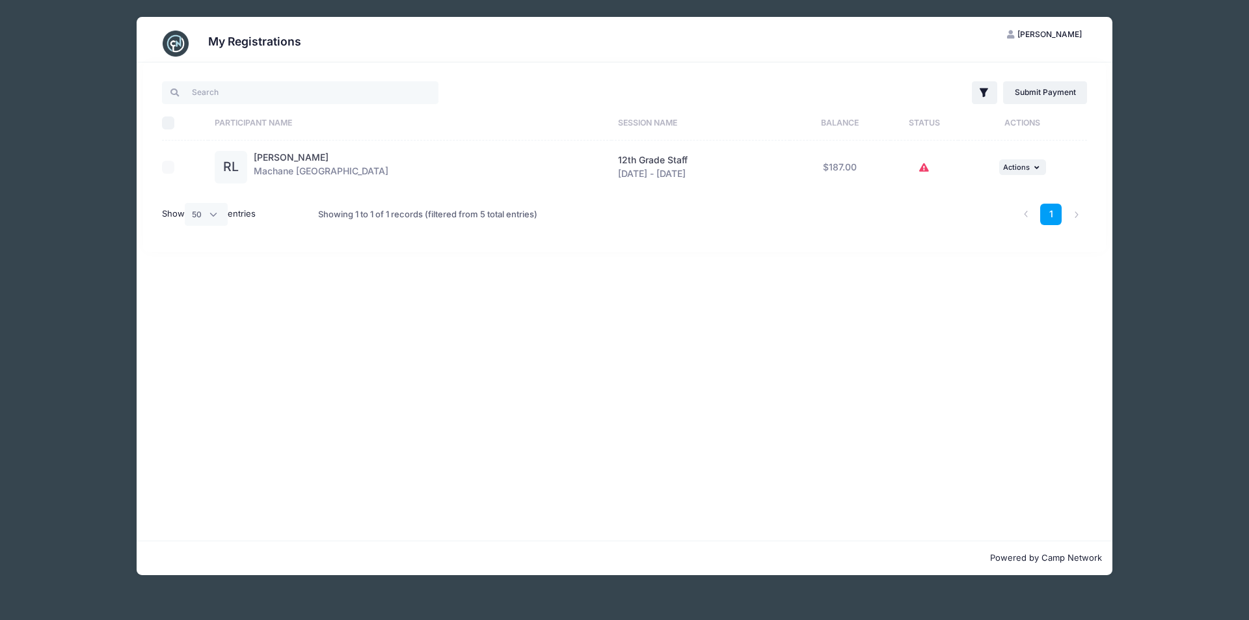
checkbox input "true"
click at [171, 165] on div at bounding box center [182, 167] width 40 height 13
click at [1042, 87] on link "Submit Payment" at bounding box center [1045, 92] width 84 height 22
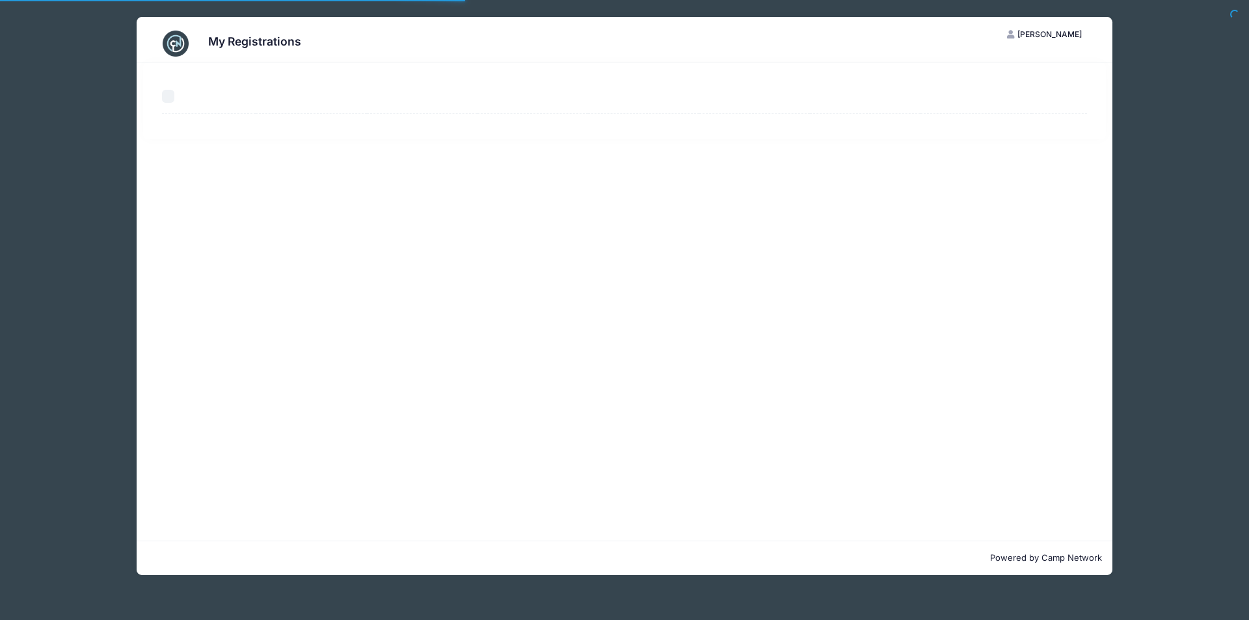
select select "50"
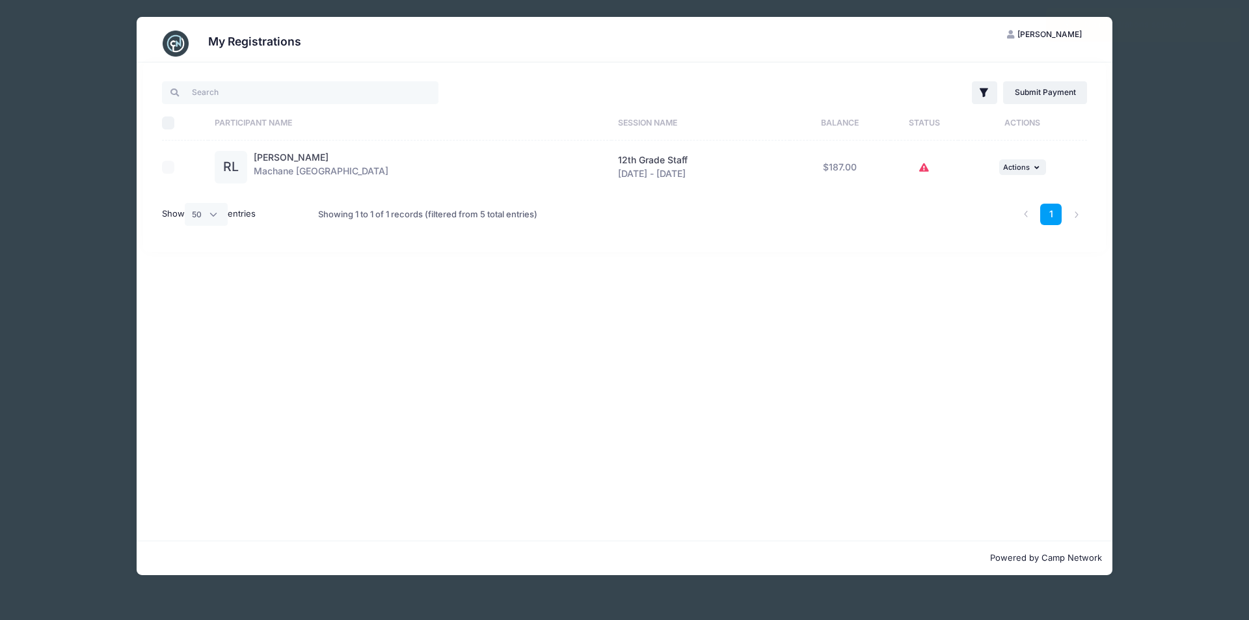
click at [162, 160] on td at bounding box center [185, 168] width 46 height 54
click at [170, 167] on div at bounding box center [182, 167] width 40 height 13
click at [1048, 99] on link "Submit Payment" at bounding box center [1045, 92] width 84 height 22
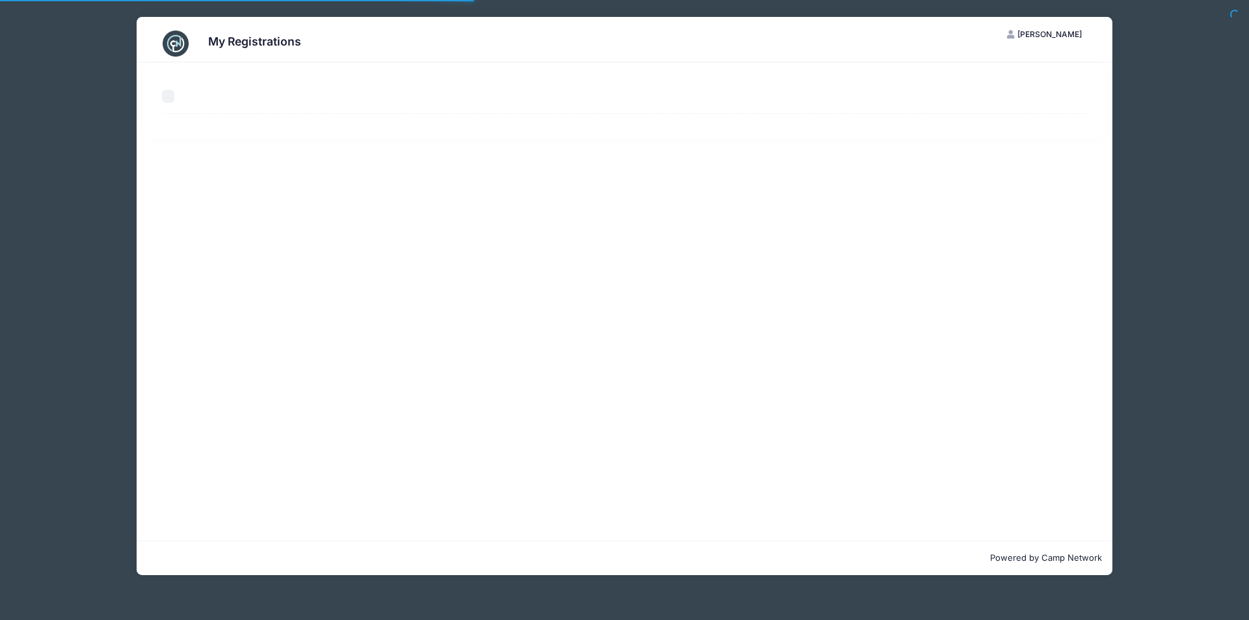
select select "50"
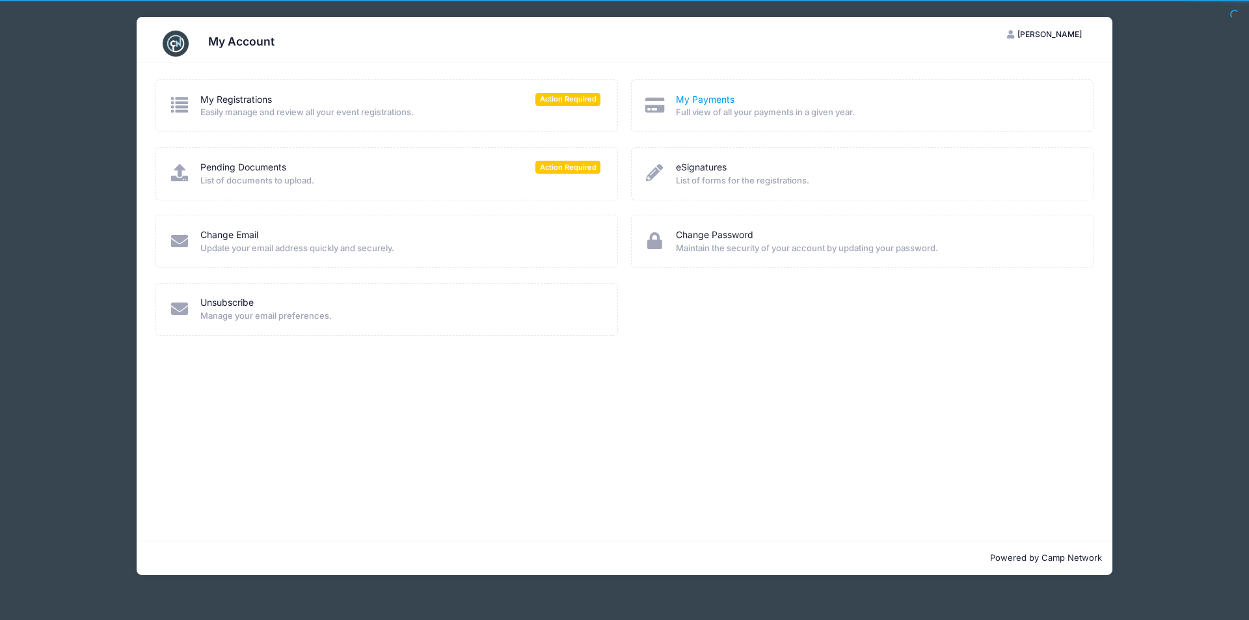
click at [712, 103] on link "My Payments" at bounding box center [705, 100] width 59 height 14
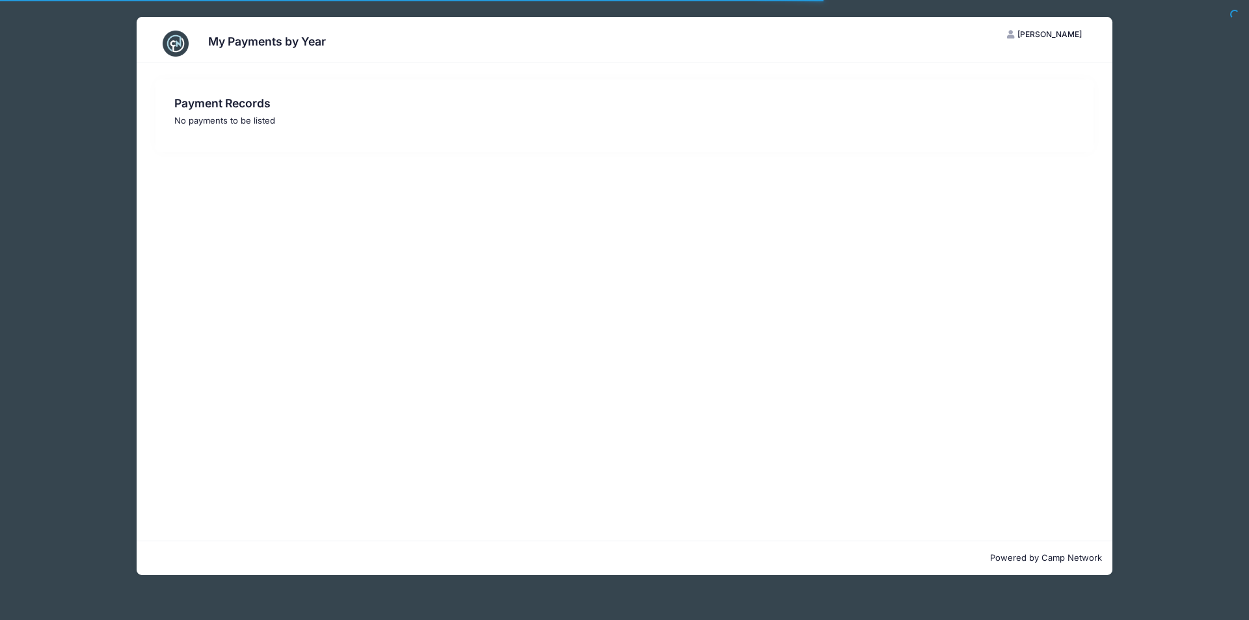
click at [174, 45] on img at bounding box center [176, 44] width 26 height 26
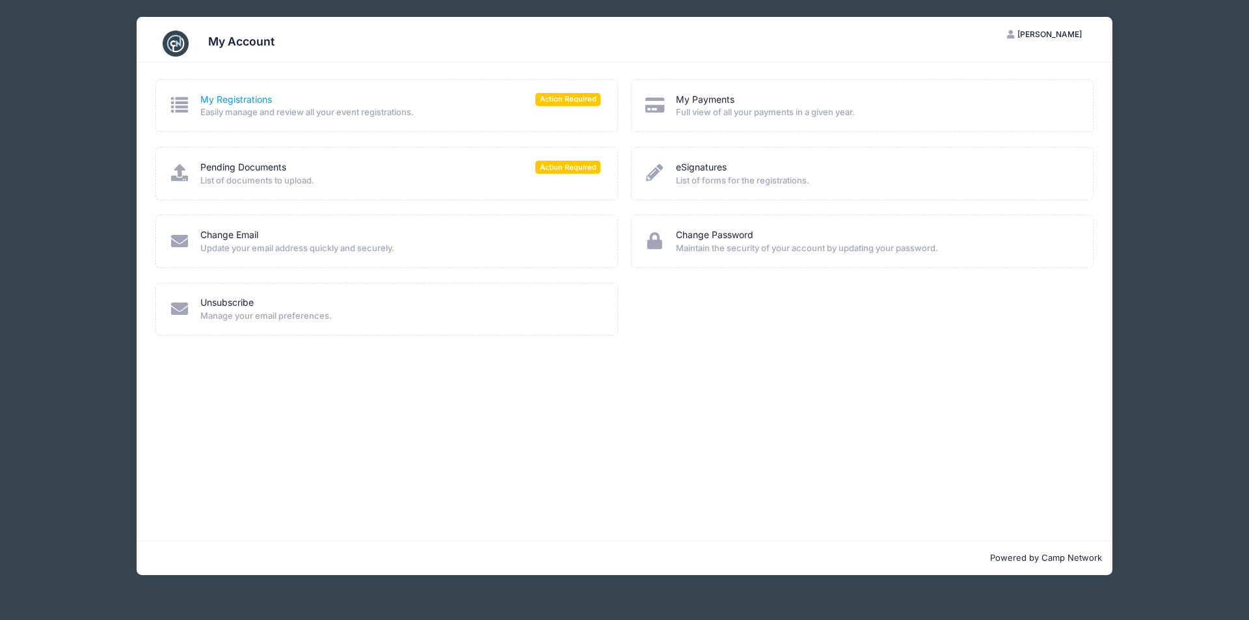
click at [239, 102] on link "My Registrations" at bounding box center [236, 100] width 72 height 14
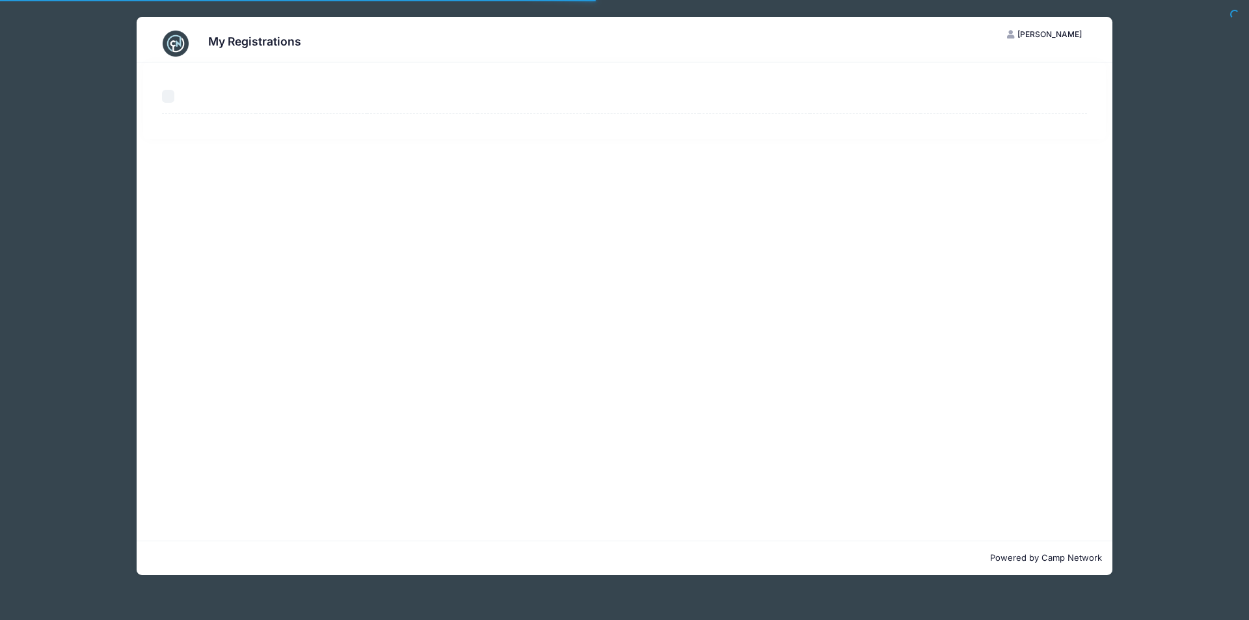
select select "50"
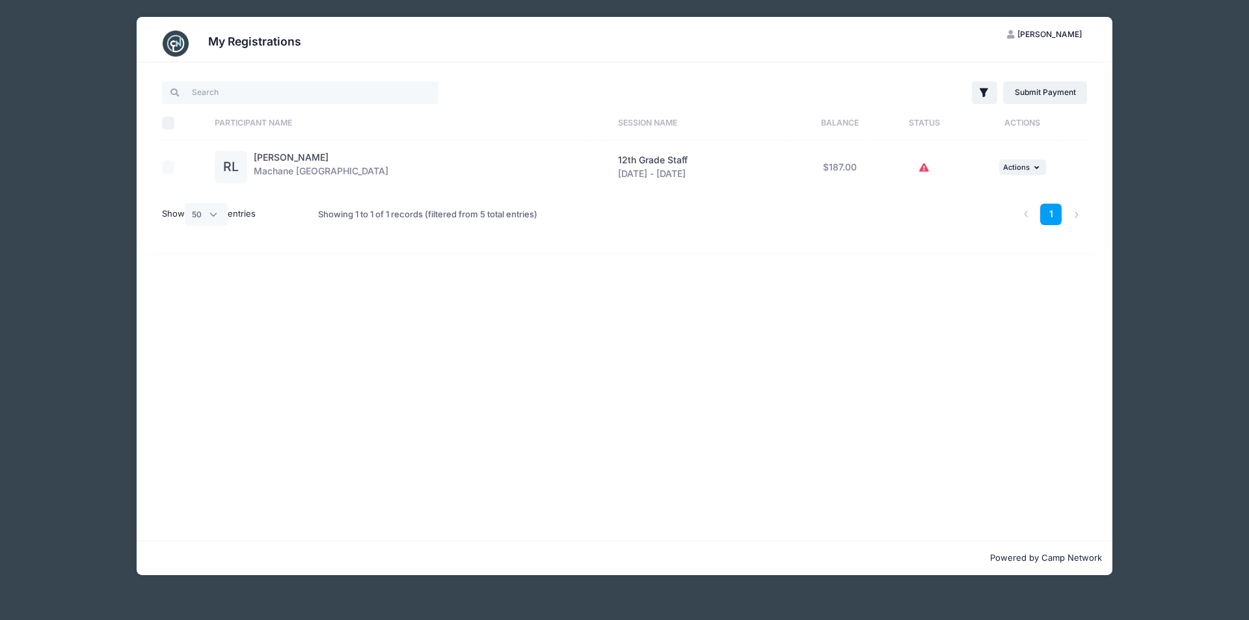
click at [839, 161] on td "$187.00" at bounding box center [840, 168] width 101 height 54
click at [1035, 165] on icon "button" at bounding box center [1038, 167] width 8 height 7
click at [996, 196] on link "View Registration" at bounding box center [979, 195] width 118 height 25
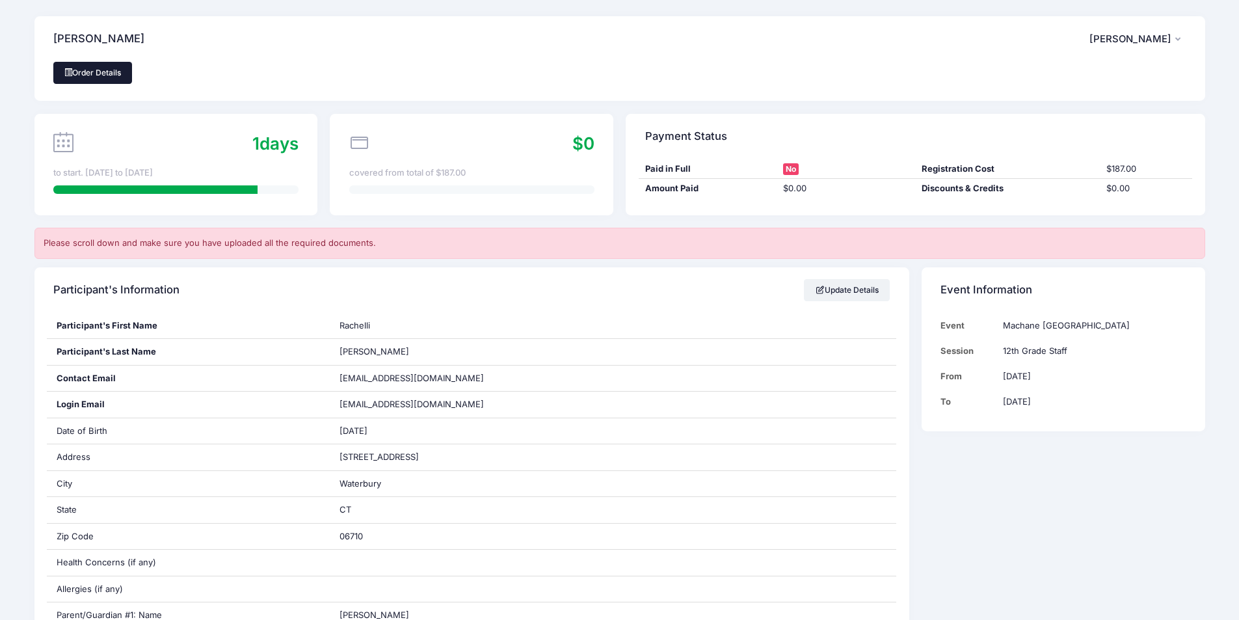
click at [98, 65] on link "Order Details" at bounding box center [92, 73] width 79 height 22
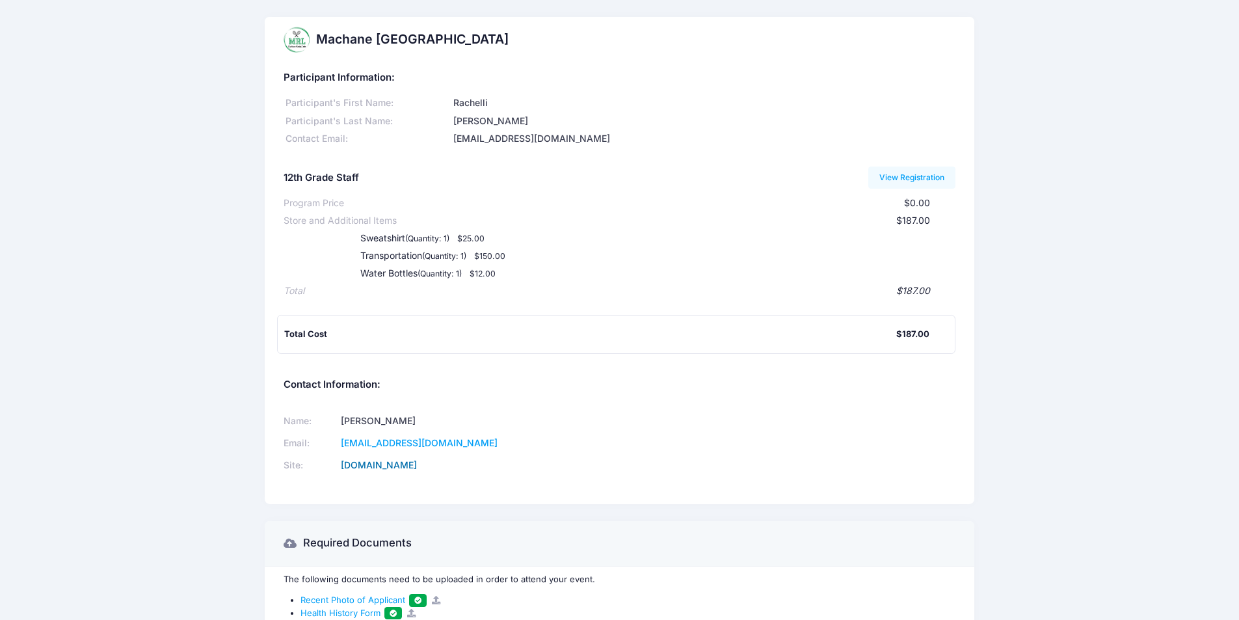
click at [399, 466] on link "[DOMAIN_NAME]" at bounding box center [379, 464] width 76 height 11
